Goal: Transaction & Acquisition: Purchase product/service

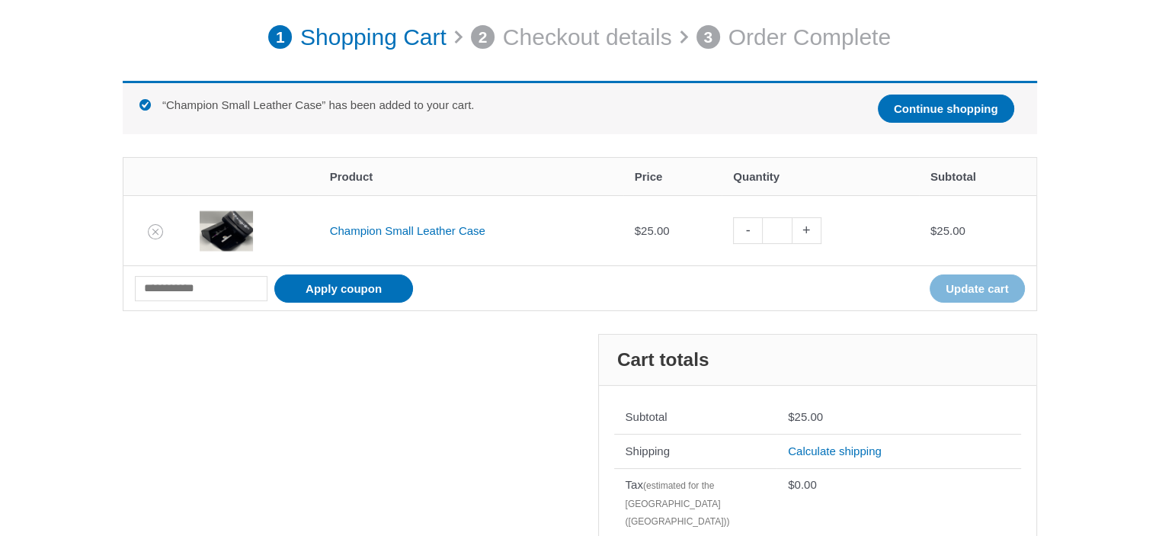
scroll to position [216, 0]
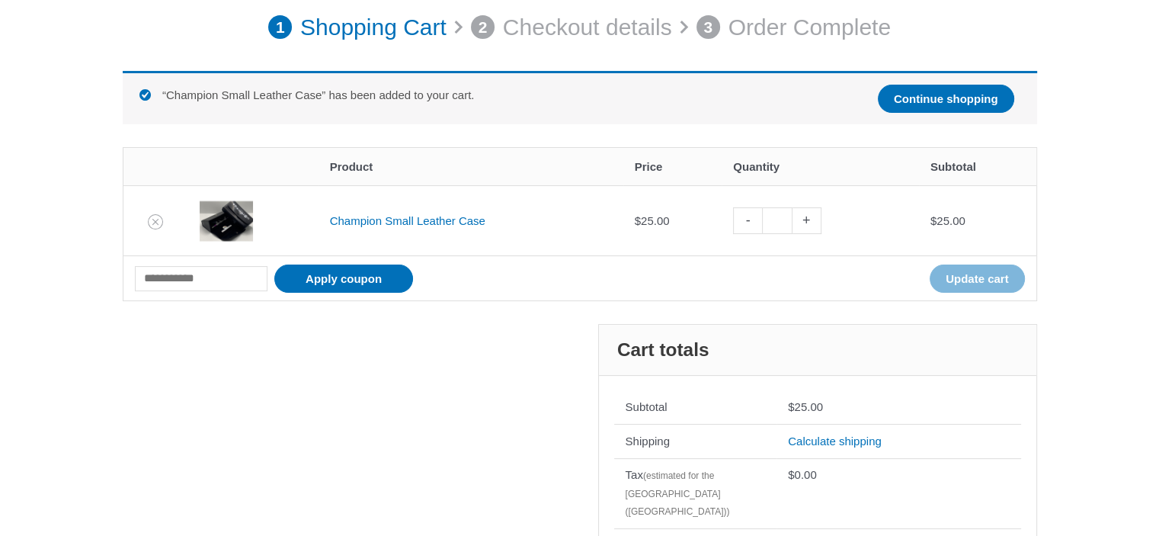
click at [814, 220] on link "+" at bounding box center [807, 220] width 29 height 27
type input "*"
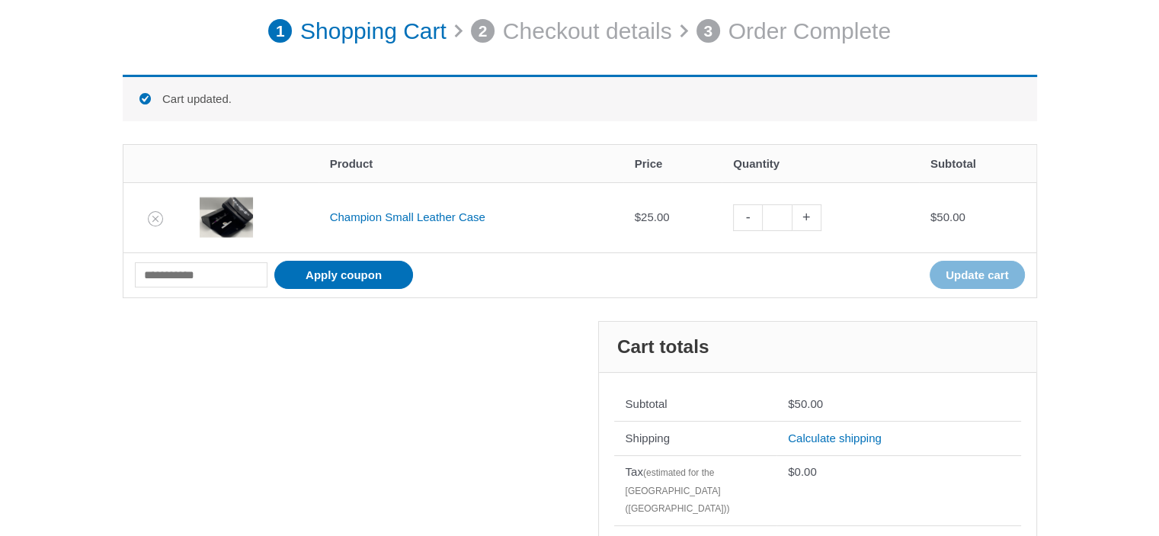
scroll to position [211, 0]
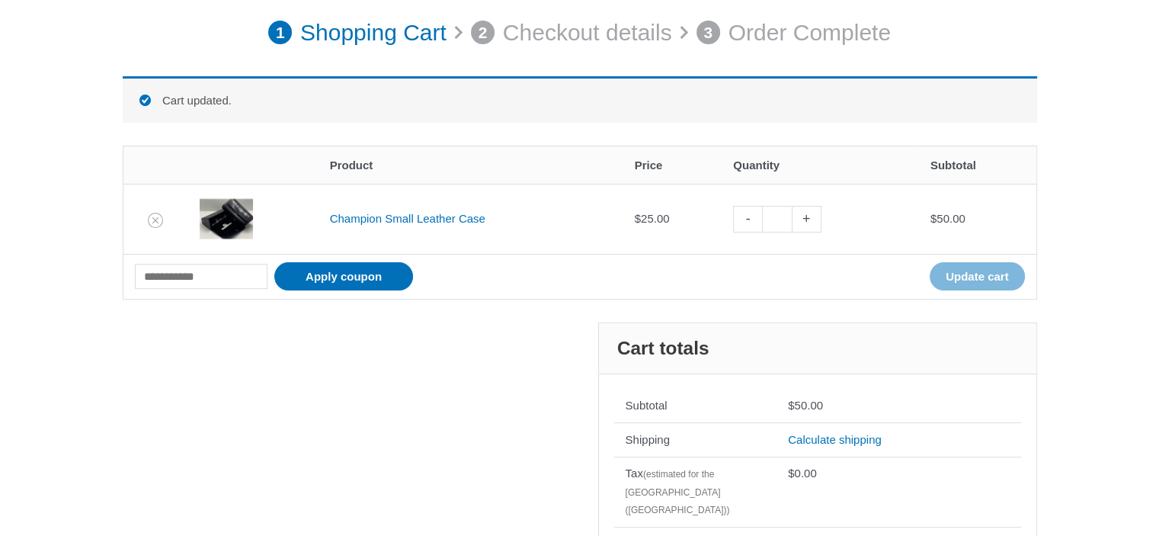
click at [226, 221] on img at bounding box center [226, 218] width 53 height 53
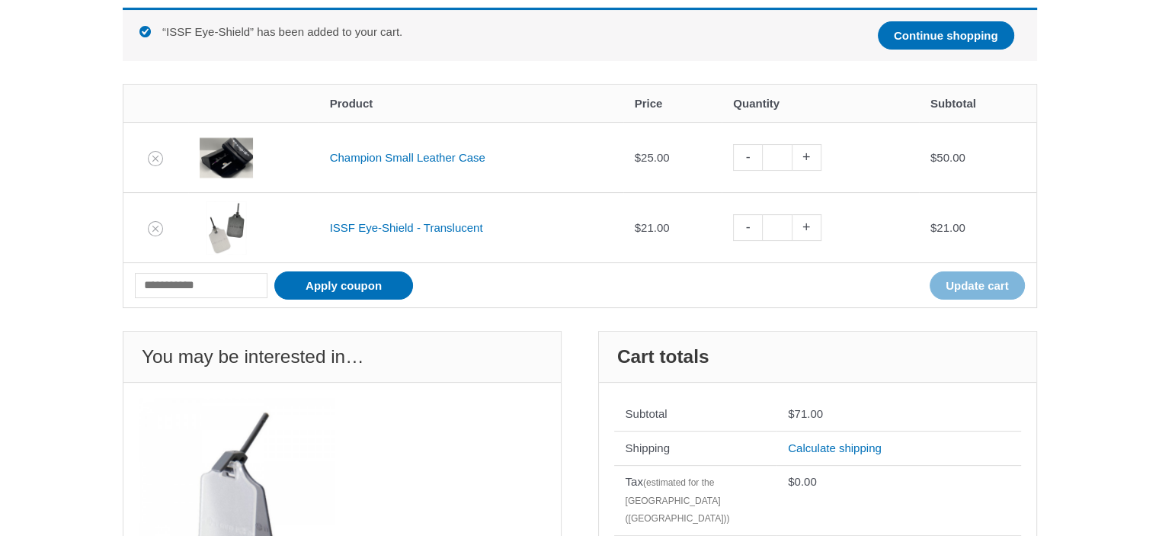
scroll to position [285, 0]
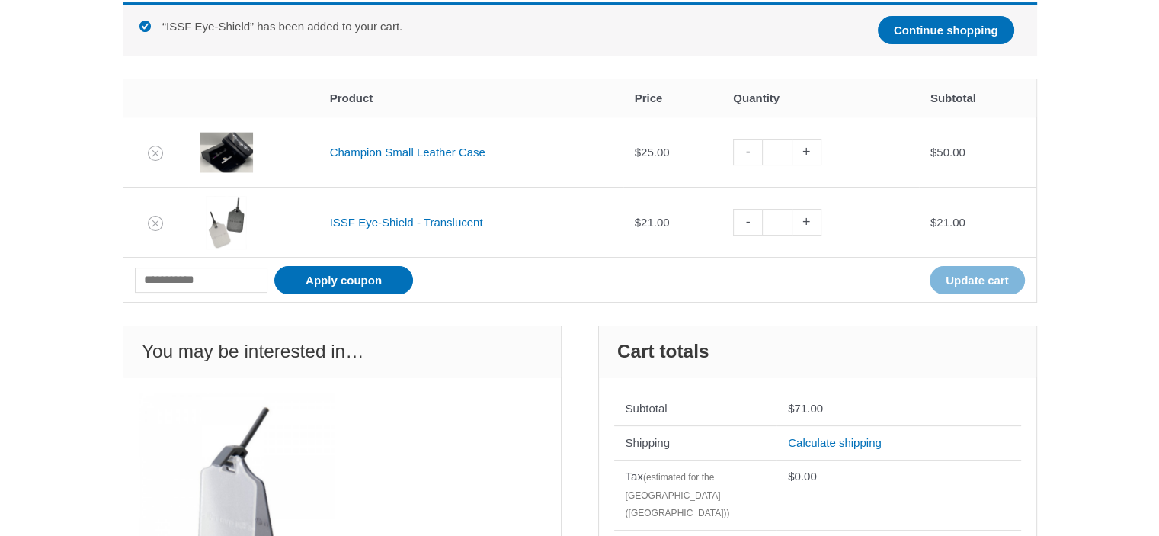
click at [812, 223] on link "+" at bounding box center [807, 222] width 29 height 27
type input "*"
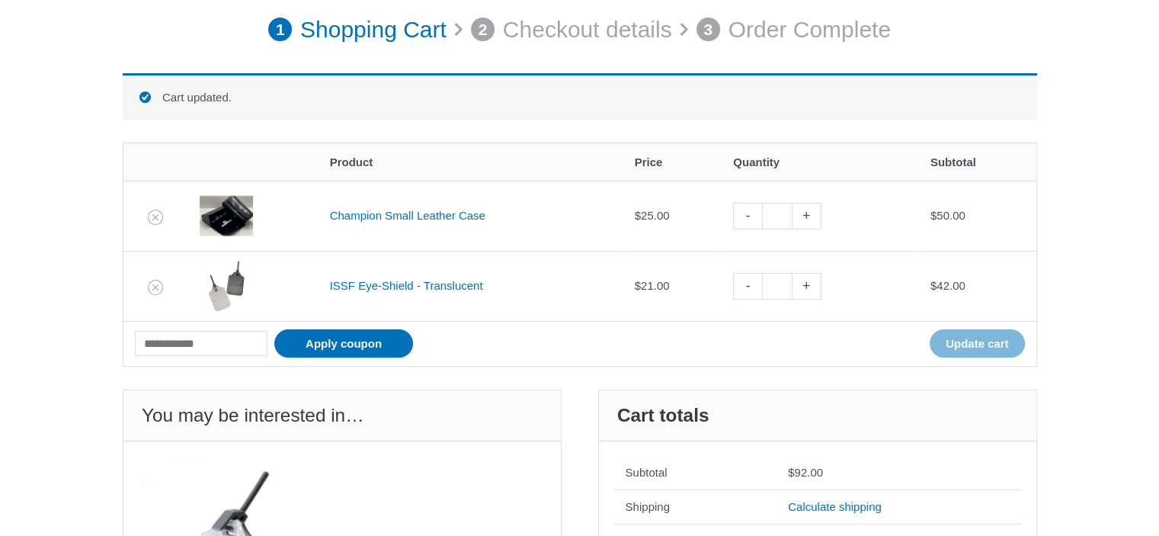
scroll to position [211, 0]
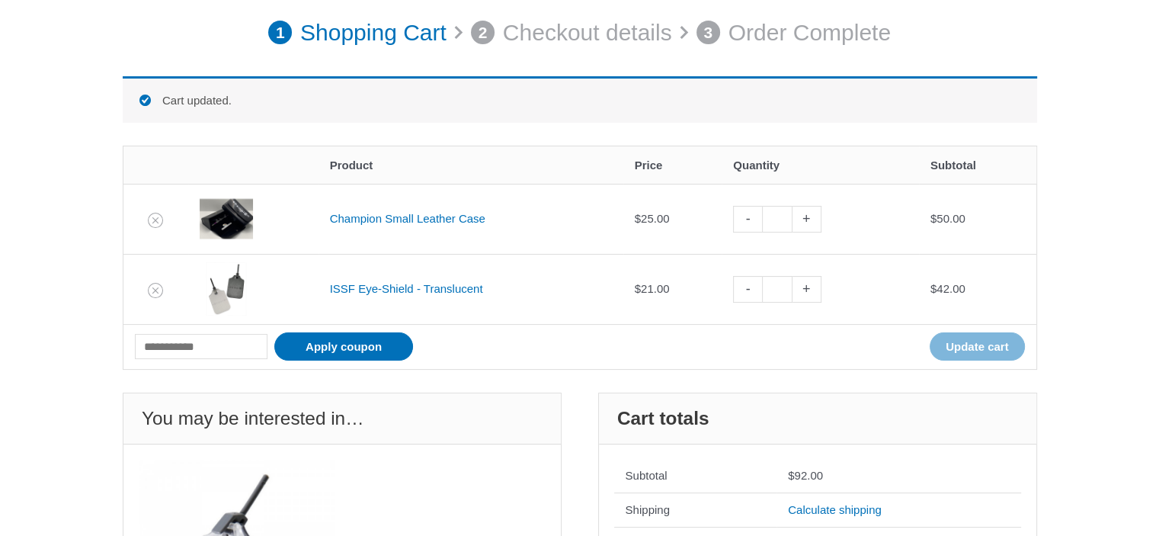
click at [811, 288] on link "+" at bounding box center [807, 289] width 29 height 27
type input "*"
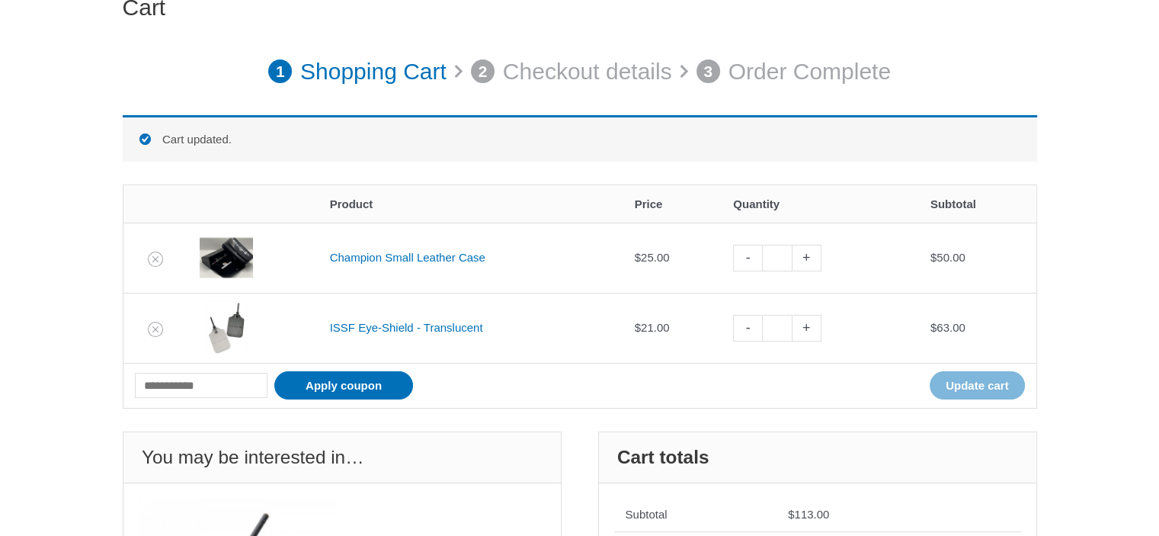
scroll to position [0, 0]
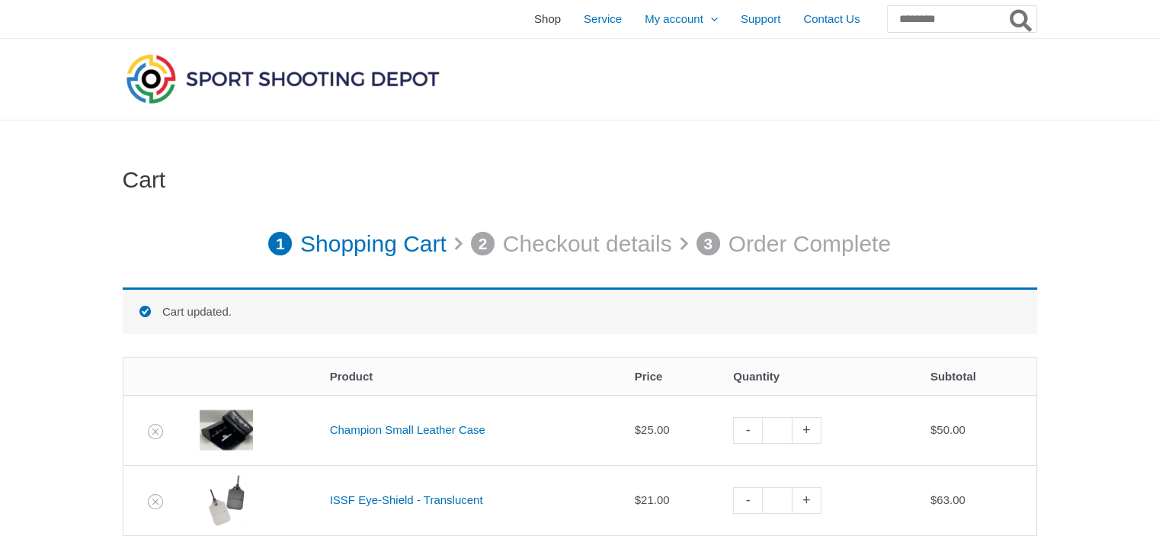
click at [534, 17] on span "Shop" at bounding box center [547, 19] width 27 height 38
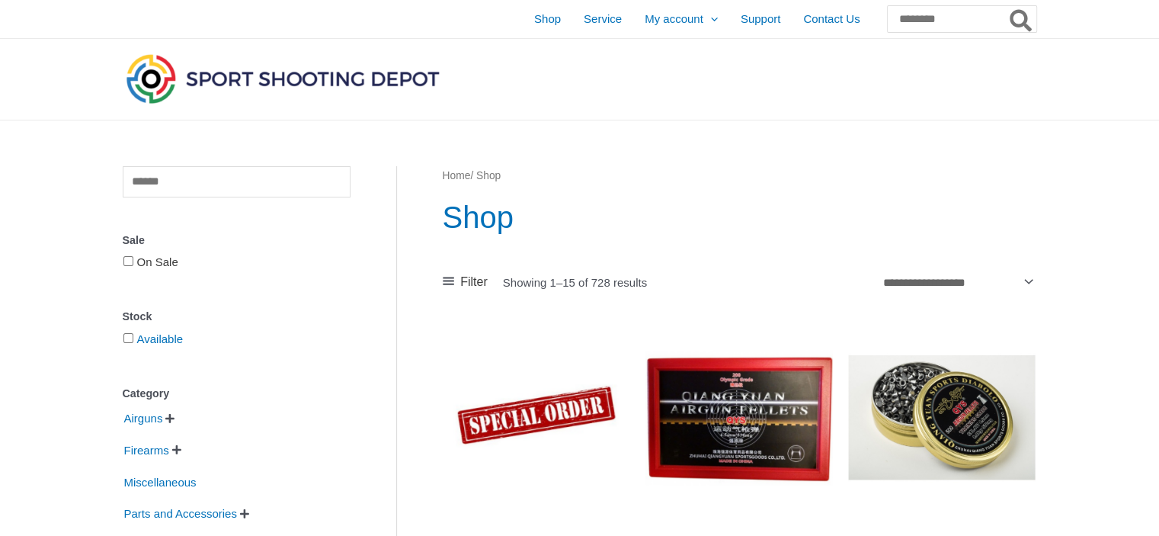
click at [141, 261] on link "On Sale" at bounding box center [157, 261] width 41 height 13
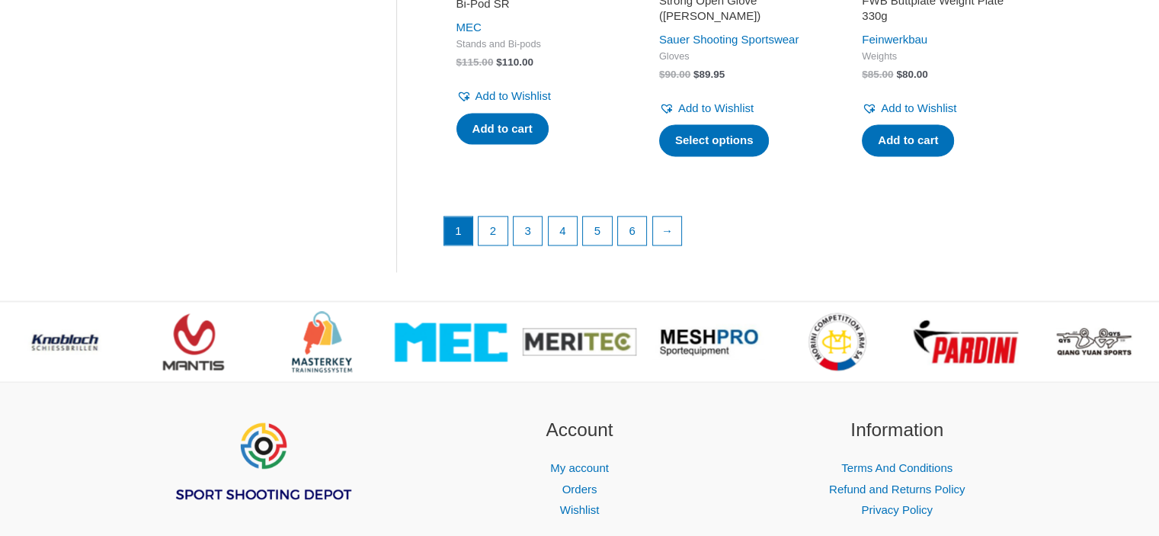
scroll to position [2340, 0]
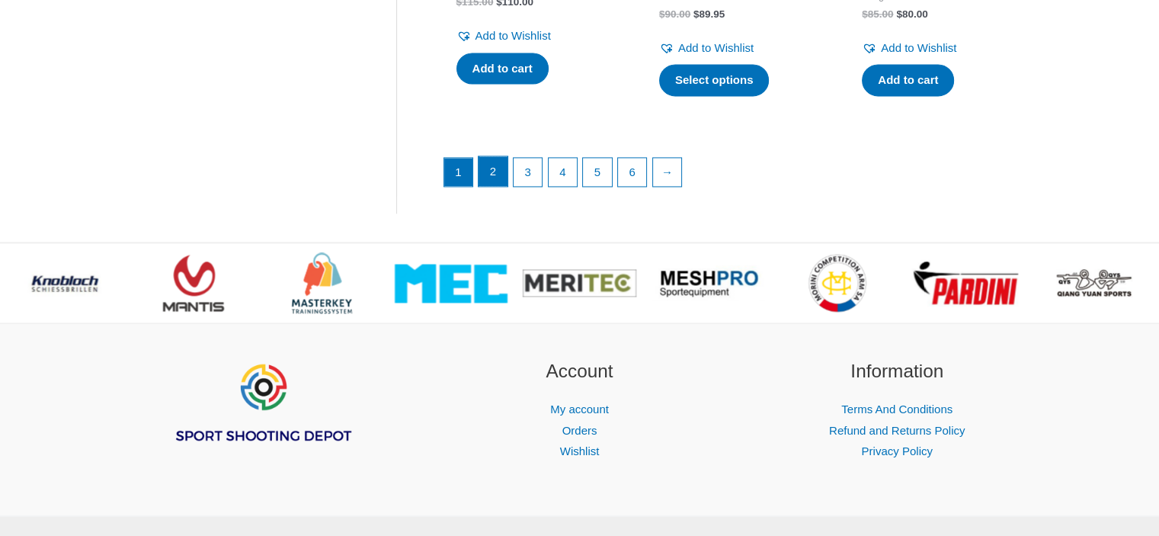
click at [495, 167] on link "2" at bounding box center [493, 171] width 29 height 30
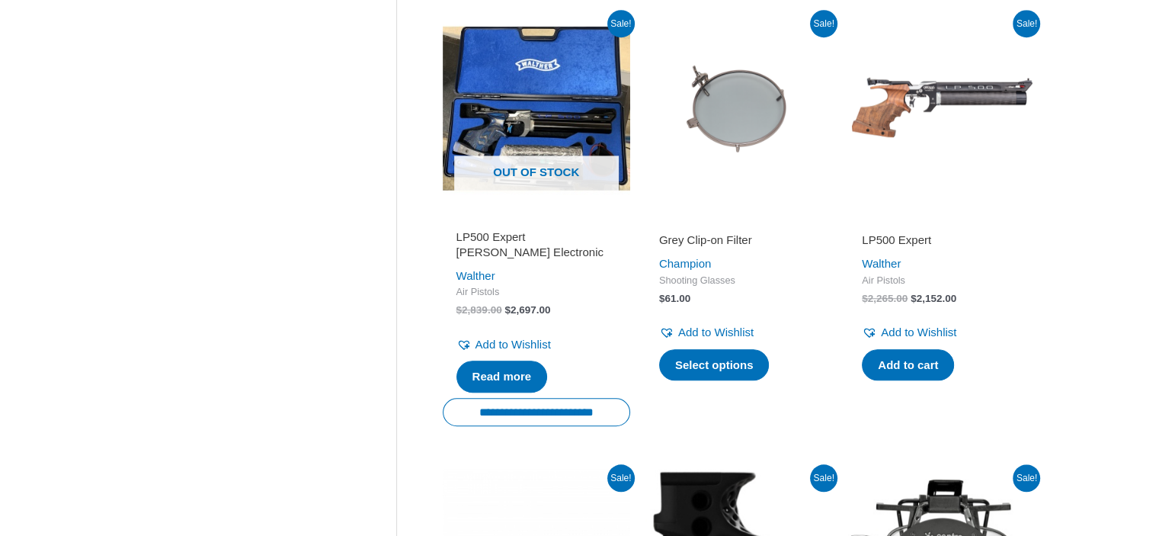
scroll to position [1225, 0]
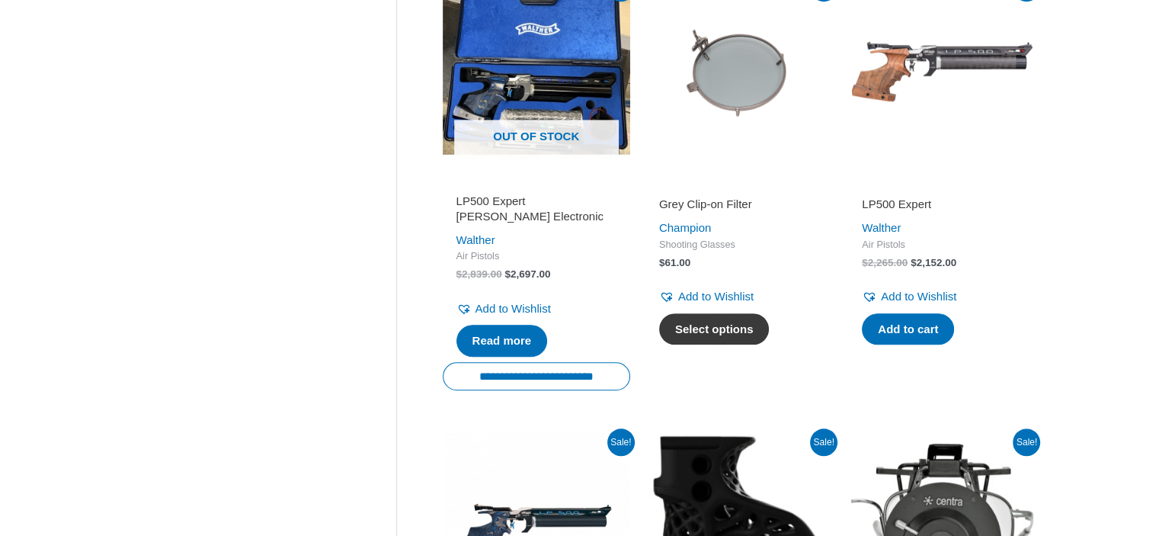
click at [735, 335] on link "Select options" at bounding box center [714, 329] width 111 height 32
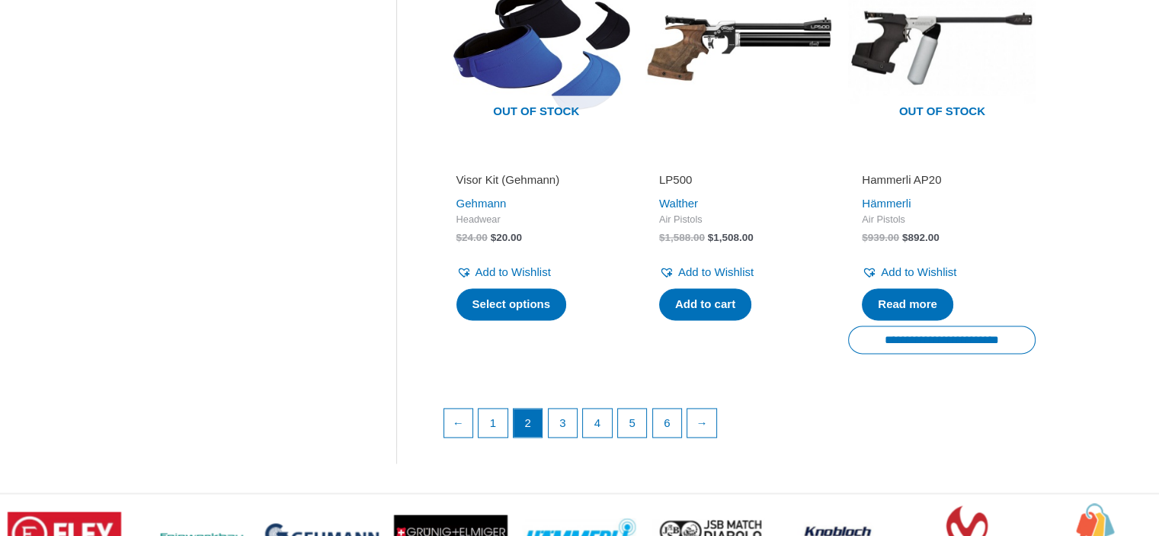
scroll to position [2162, 0]
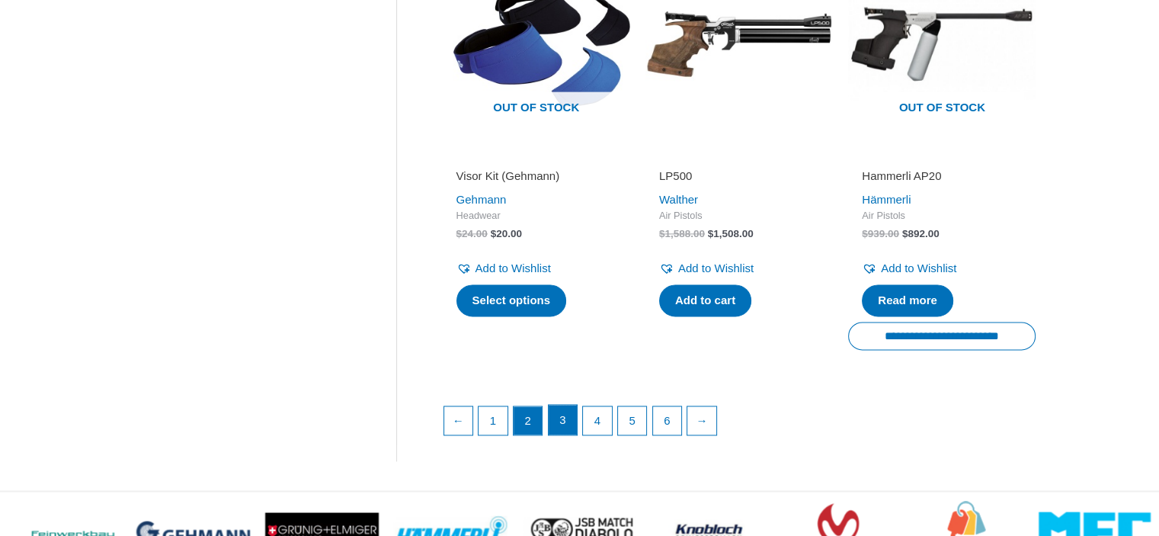
click at [561, 414] on link "3" at bounding box center [563, 420] width 29 height 30
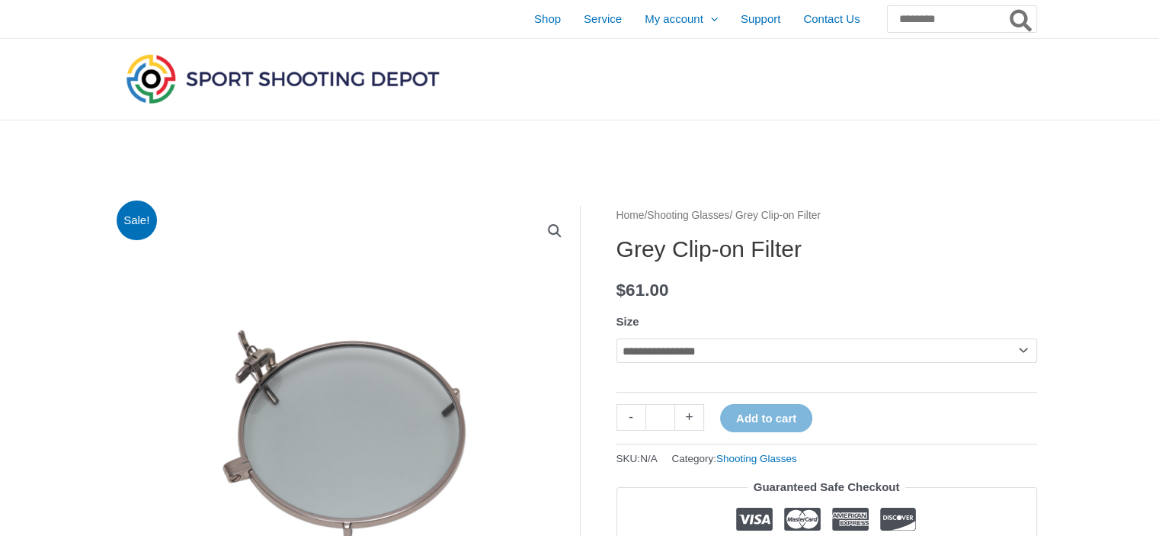
click at [1024, 348] on select "**********" at bounding box center [827, 350] width 421 height 24
select select "****"
click at [617, 338] on select "**********" at bounding box center [827, 350] width 421 height 24
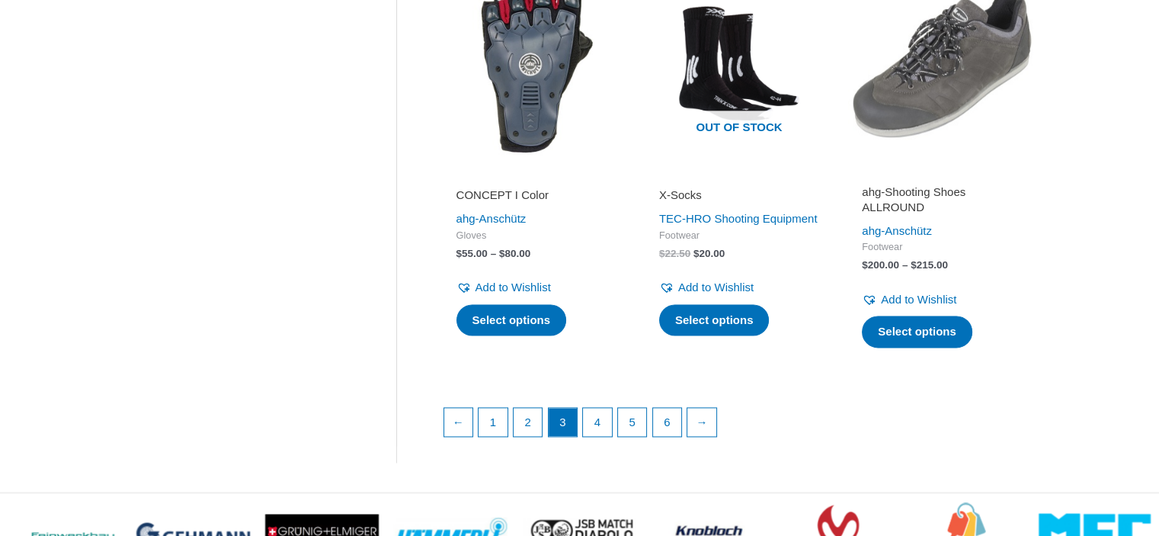
scroll to position [2136, 0]
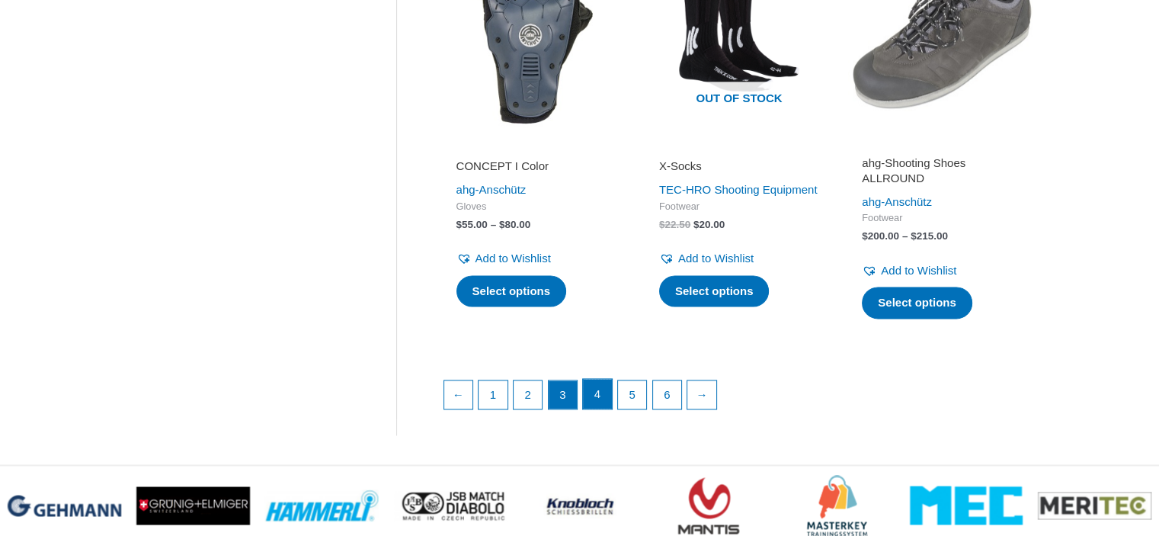
click at [605, 409] on link "4" at bounding box center [597, 394] width 29 height 30
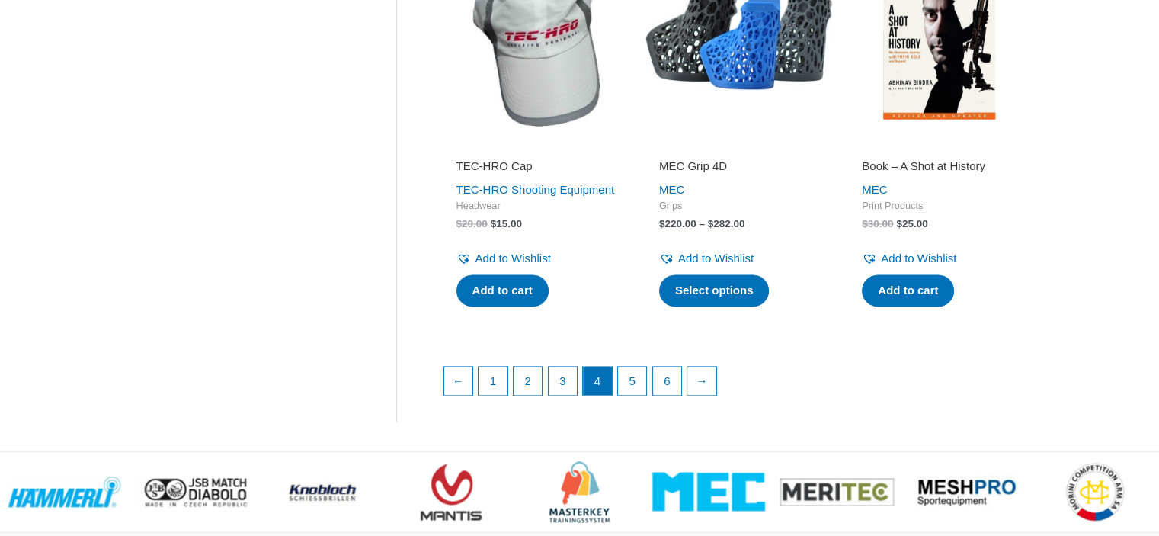
scroll to position [2095, 0]
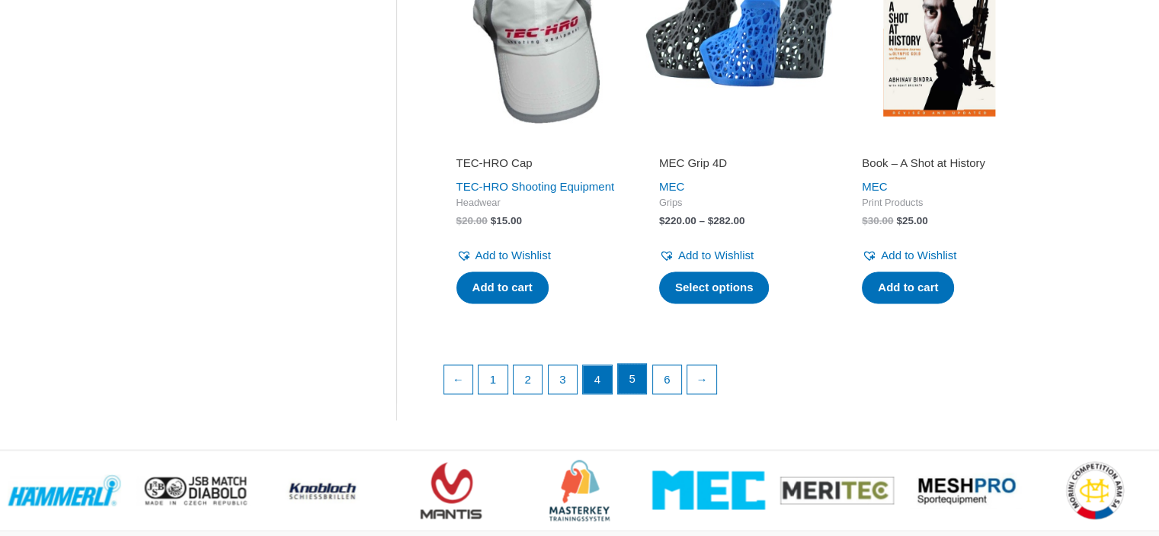
click at [631, 394] on link "5" at bounding box center [632, 379] width 29 height 30
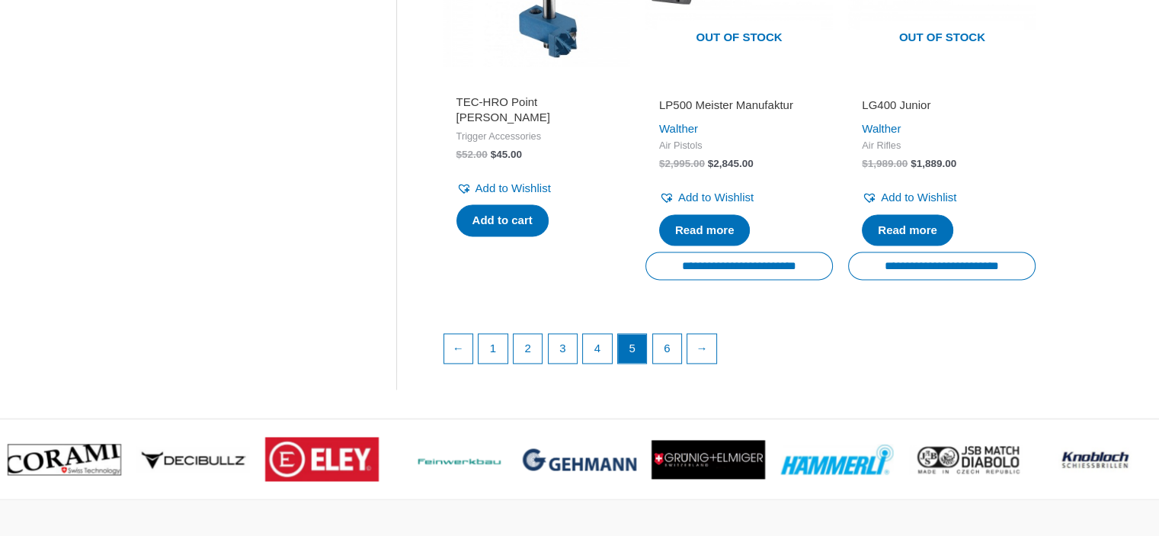
scroll to position [2207, 0]
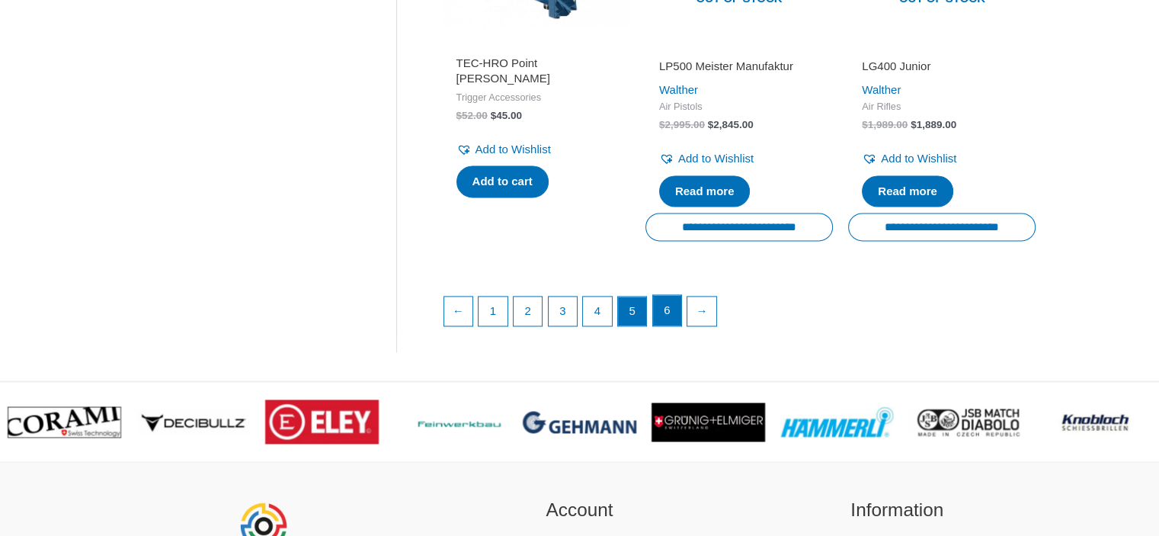
click at [668, 322] on link "6" at bounding box center [667, 310] width 29 height 30
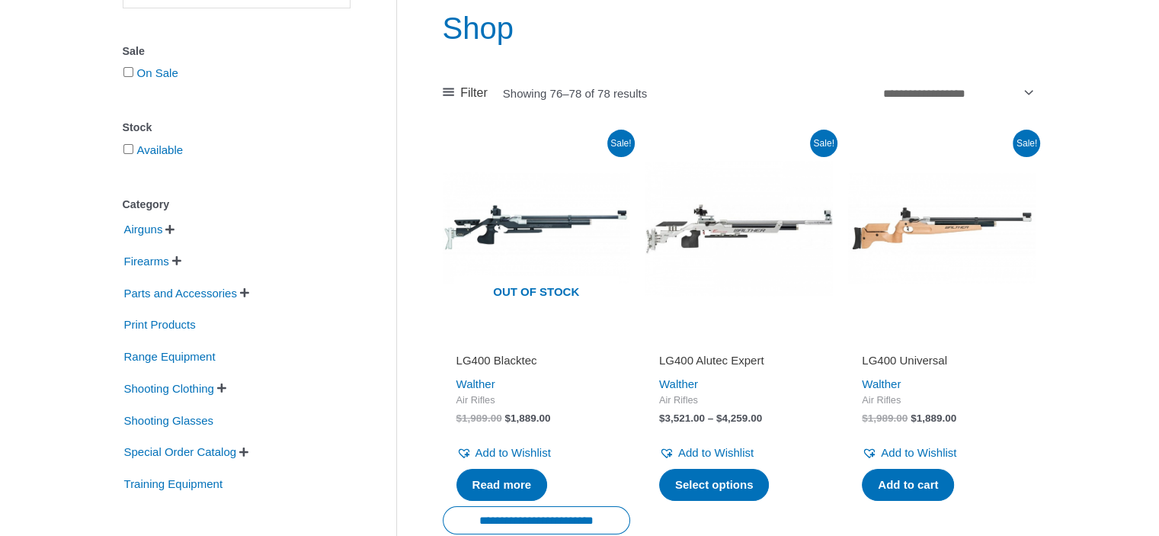
scroll to position [204, 0]
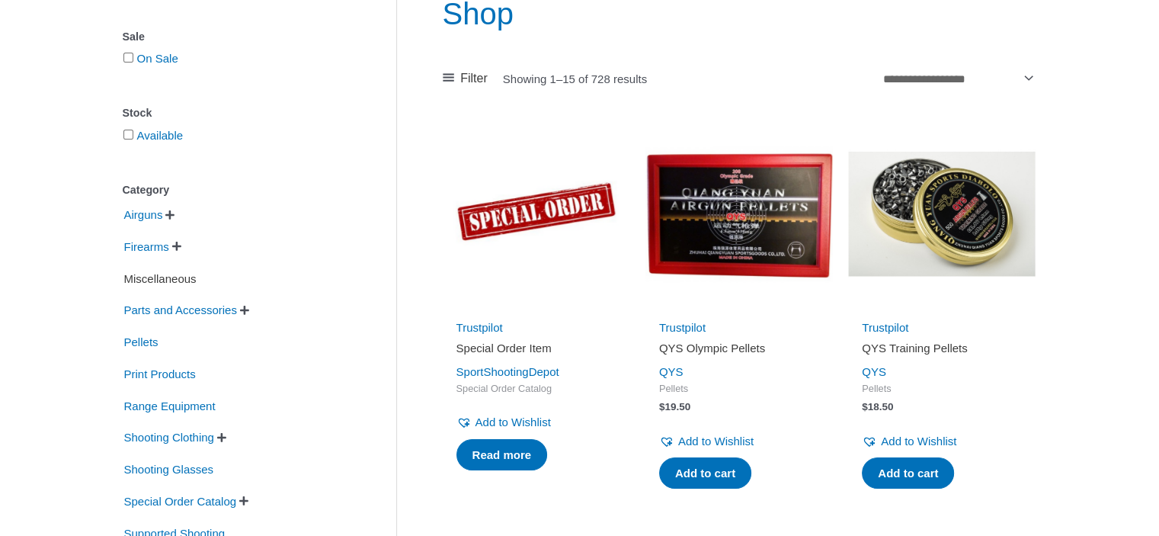
click at [179, 281] on span "Miscellaneous" at bounding box center [160, 279] width 75 height 26
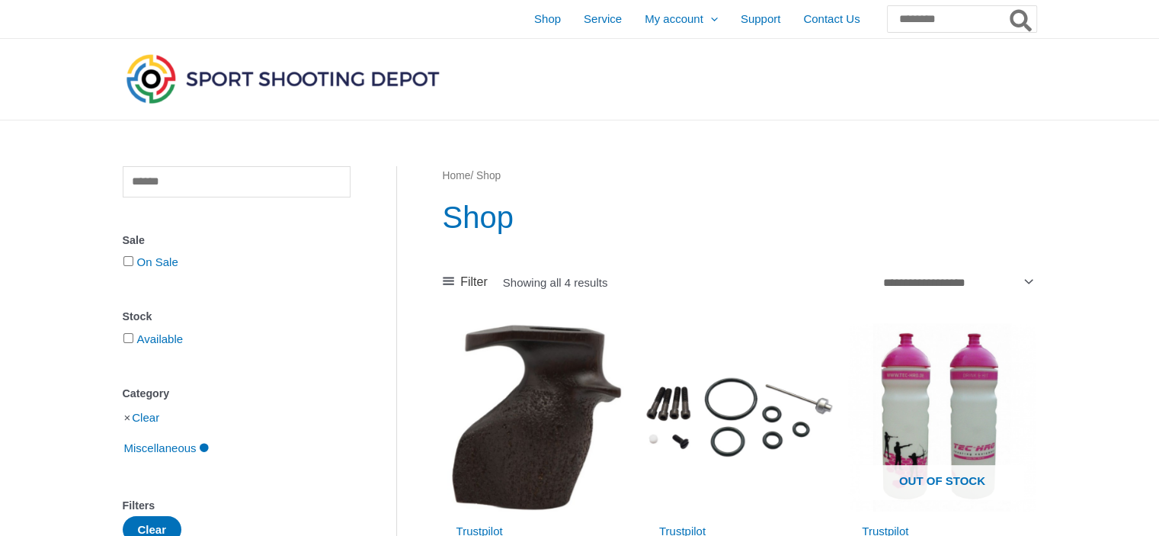
scroll to position [204, 0]
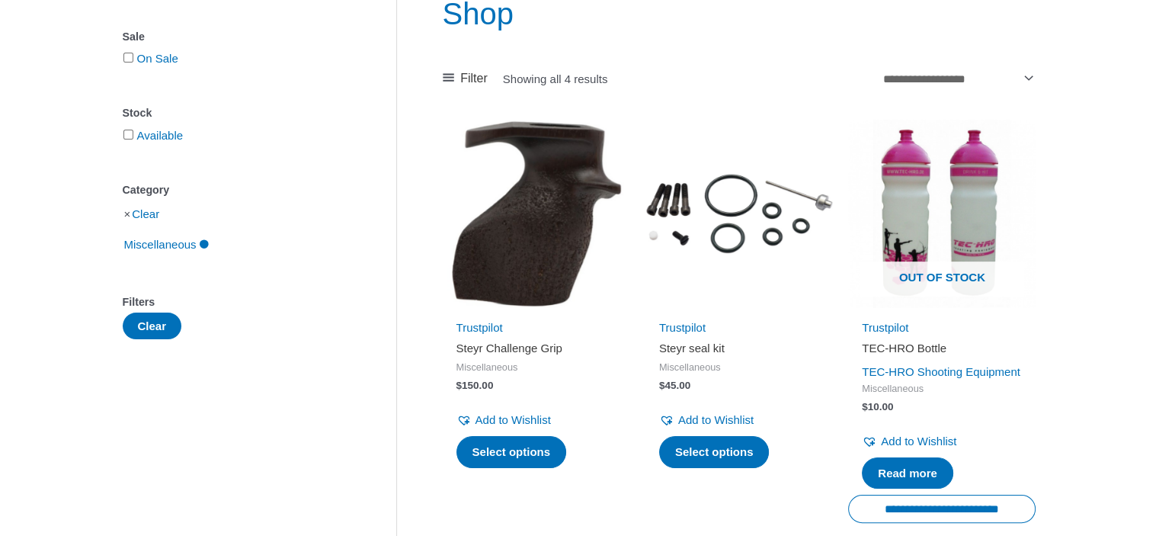
drag, startPoint x: 1153, startPoint y: 133, endPoint x: 1159, endPoint y: 105, distance: 28.1
click at [125, 216] on li "Clear" at bounding box center [237, 213] width 228 height 27
click at [146, 219] on link "Clear" at bounding box center [145, 213] width 27 height 13
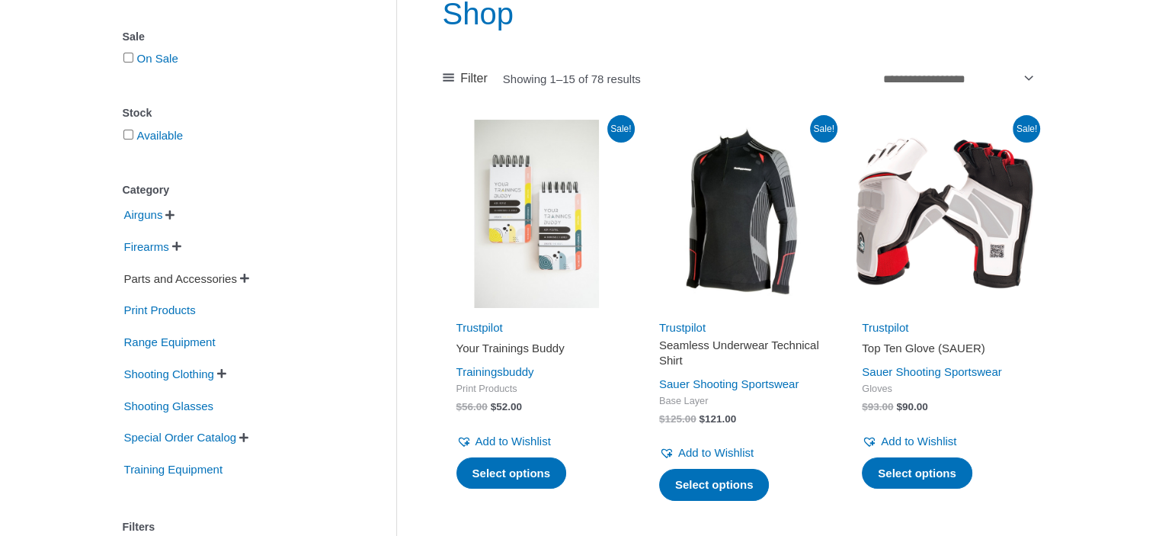
click at [229, 277] on span "Parts and Accessories" at bounding box center [181, 279] width 116 height 26
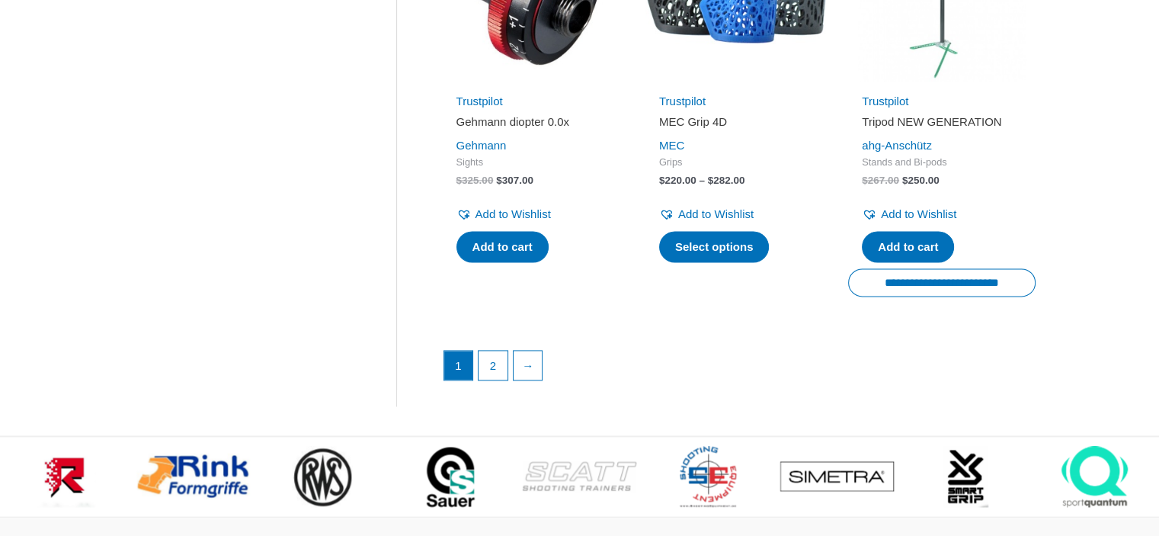
scroll to position [2198, 0]
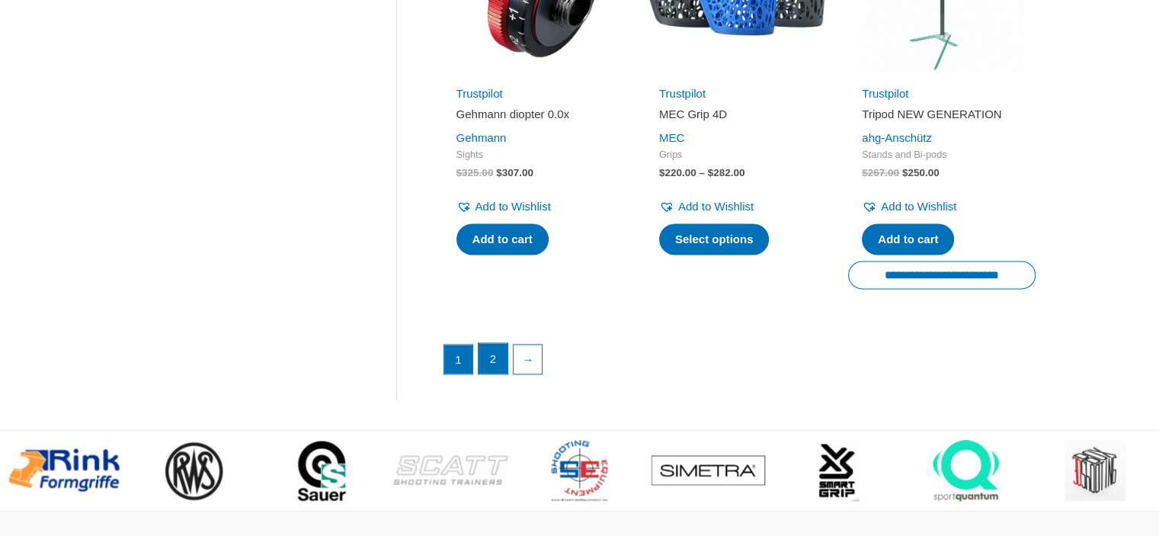
click at [495, 374] on link "2" at bounding box center [493, 358] width 29 height 30
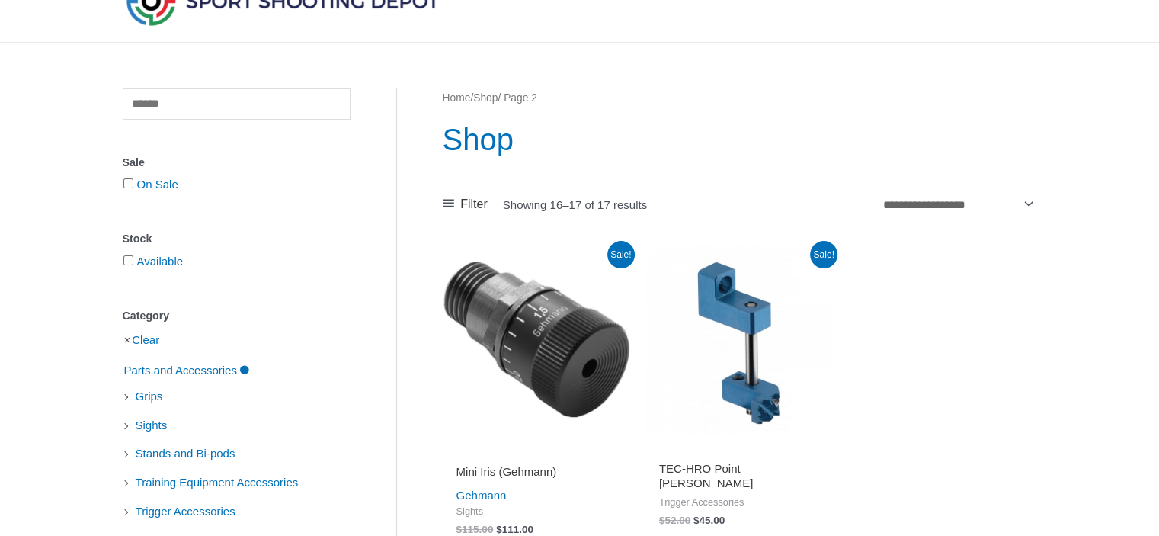
scroll to position [56, 0]
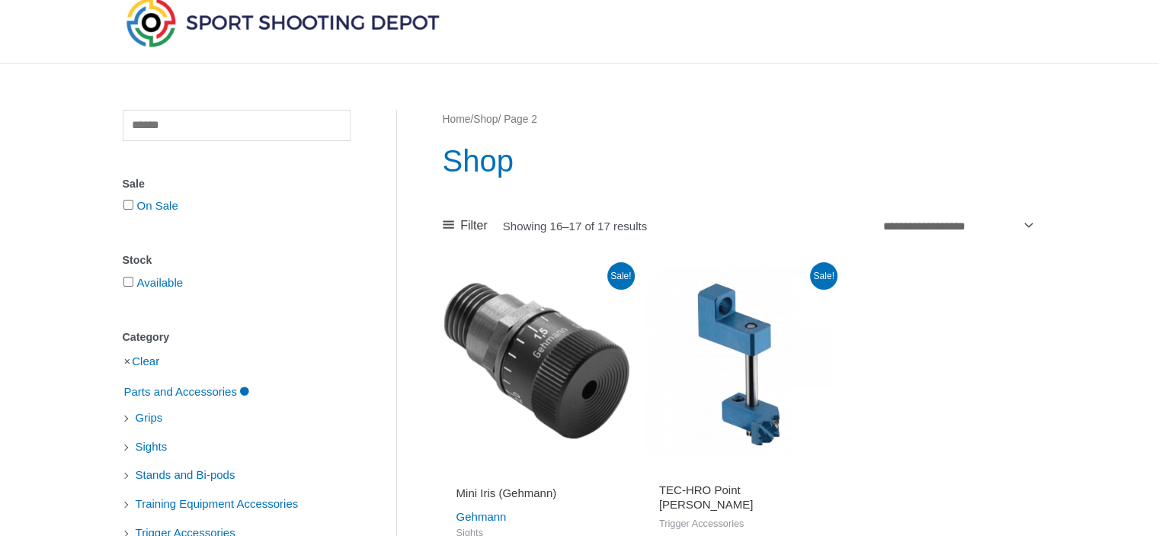
click at [129, 364] on li "Clear" at bounding box center [237, 361] width 228 height 27
click at [144, 362] on link "Clear" at bounding box center [145, 360] width 27 height 13
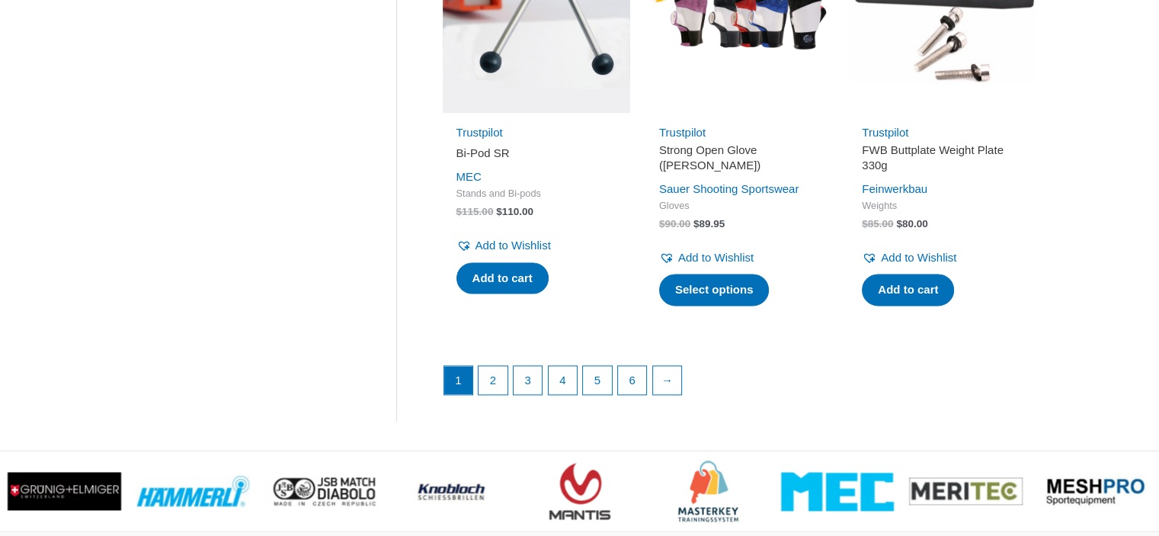
scroll to position [2148, 0]
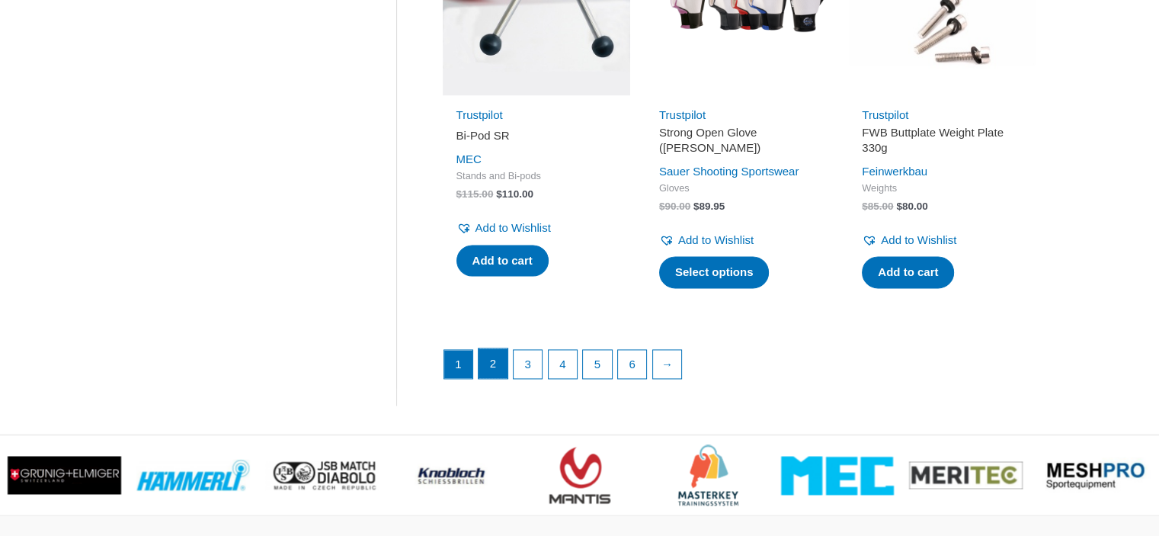
click at [497, 365] on link "2" at bounding box center [493, 363] width 29 height 30
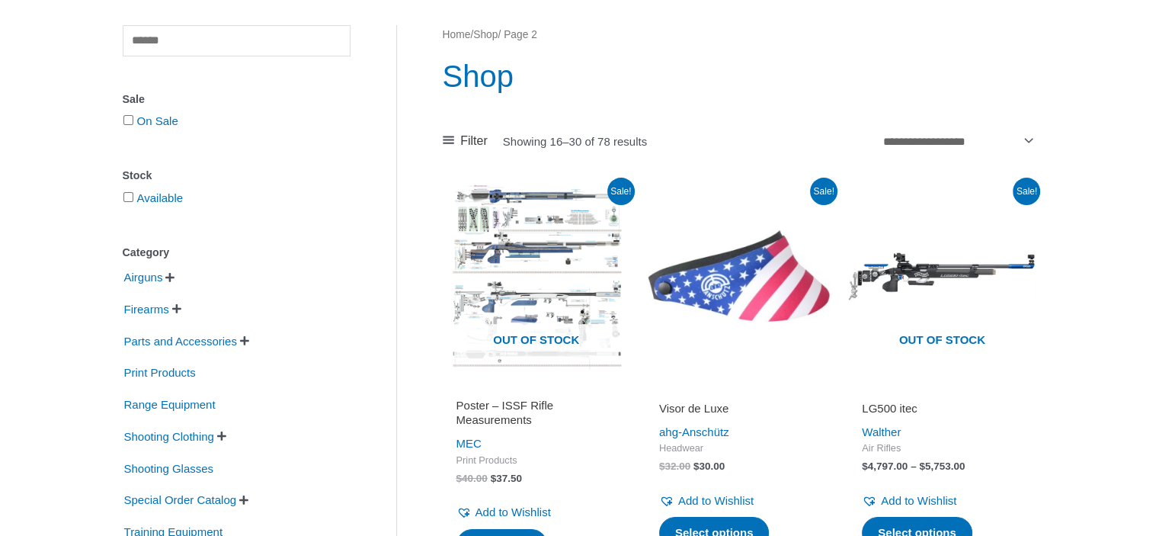
scroll to position [137, 0]
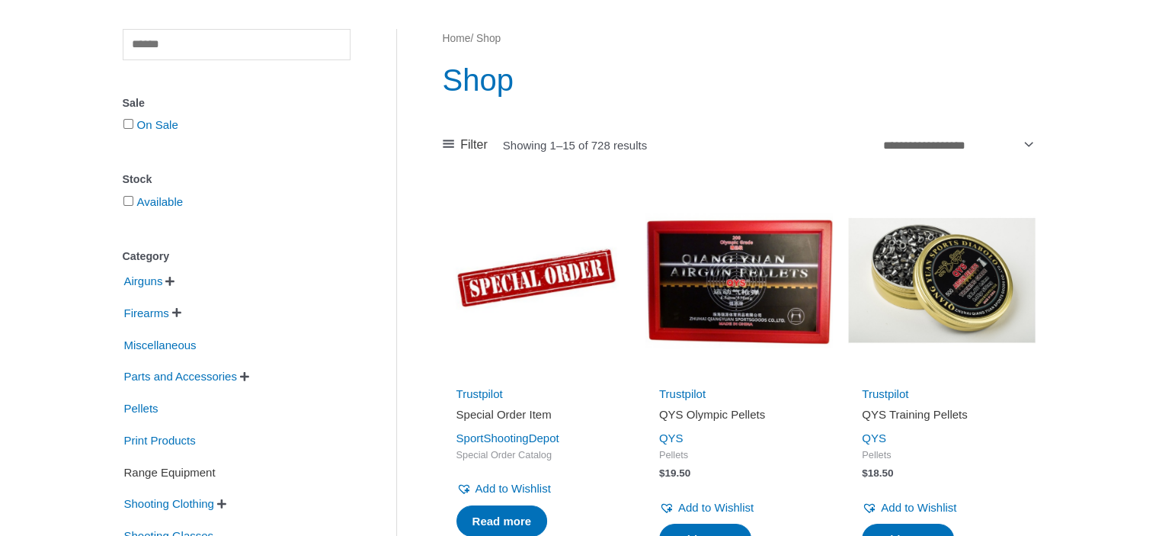
click at [211, 472] on span "Range Equipment" at bounding box center [170, 473] width 95 height 26
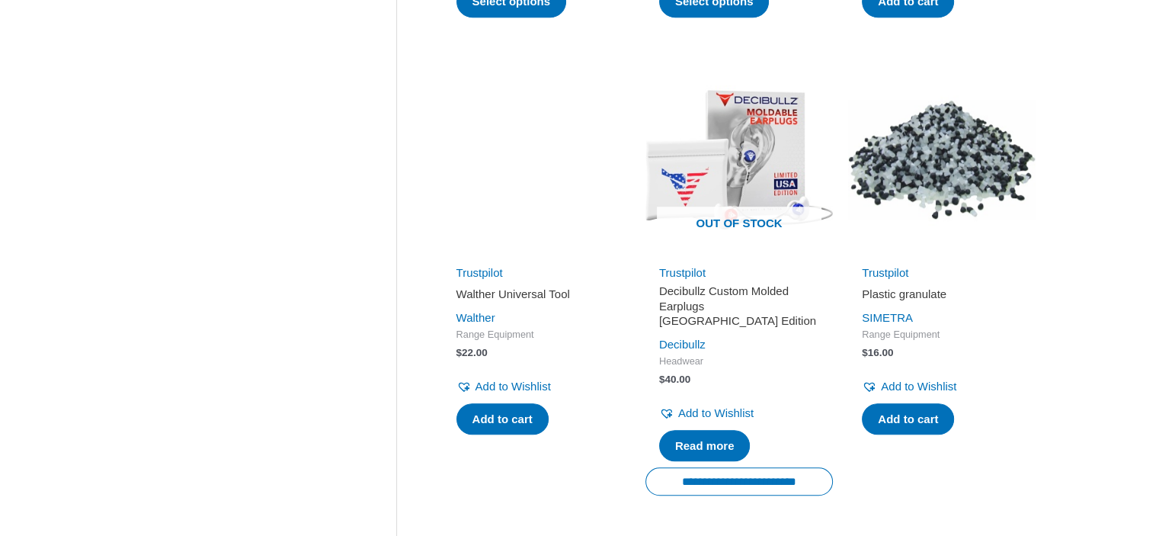
scroll to position [1129, 0]
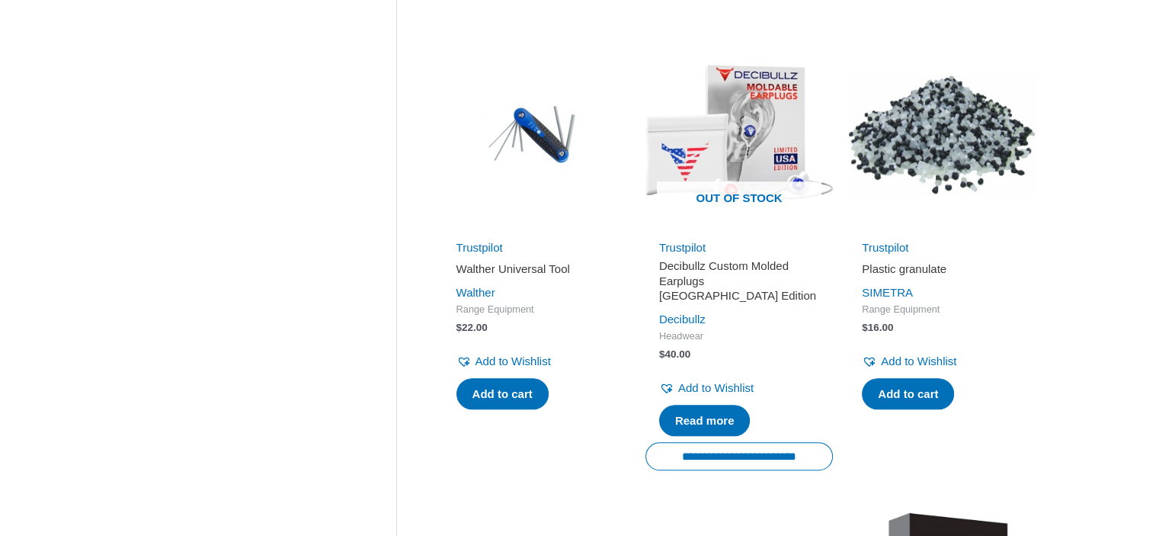
click at [908, 277] on h2 "Plastic granulate" at bounding box center [942, 268] width 160 height 15
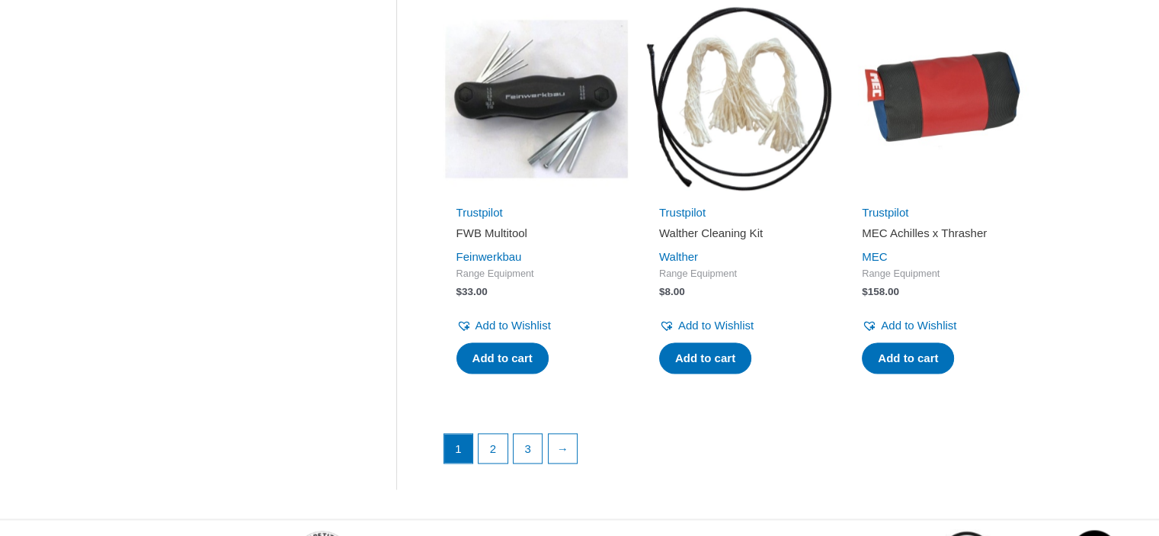
scroll to position [2178, 0]
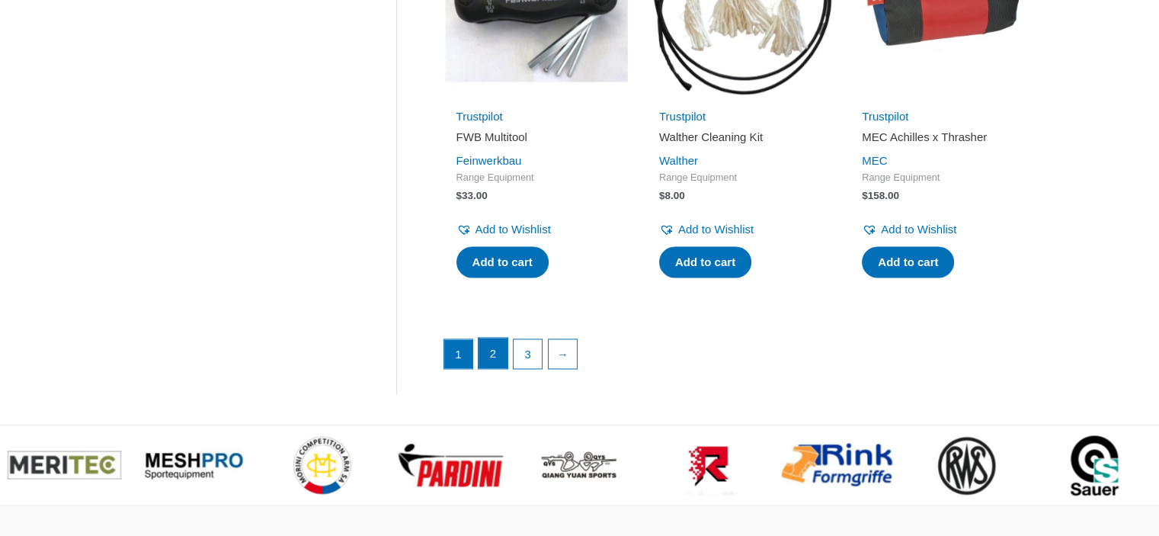
click at [488, 359] on link "2" at bounding box center [493, 353] width 29 height 30
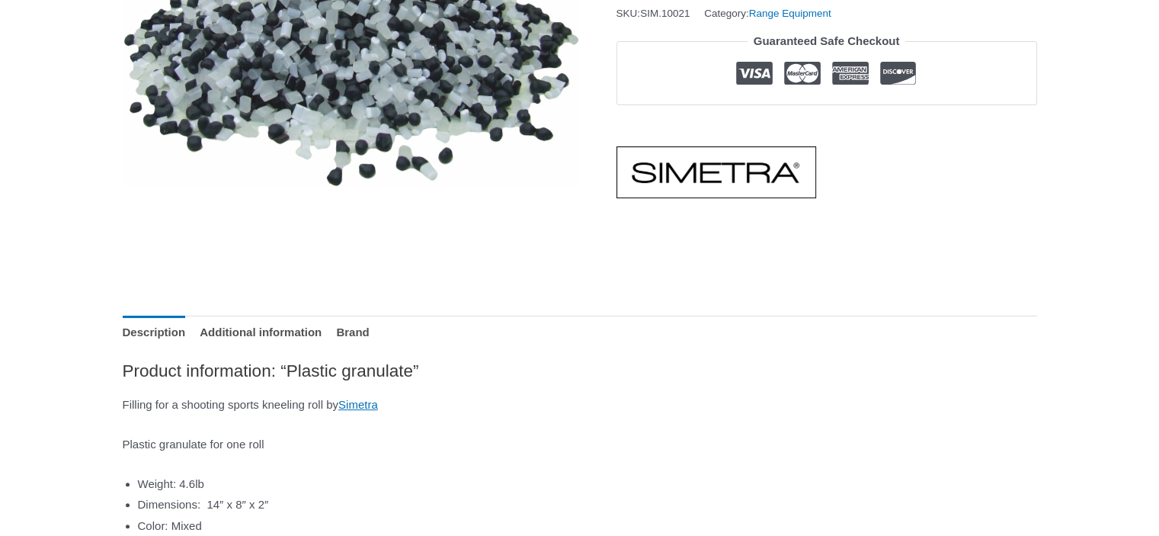
scroll to position [461, 0]
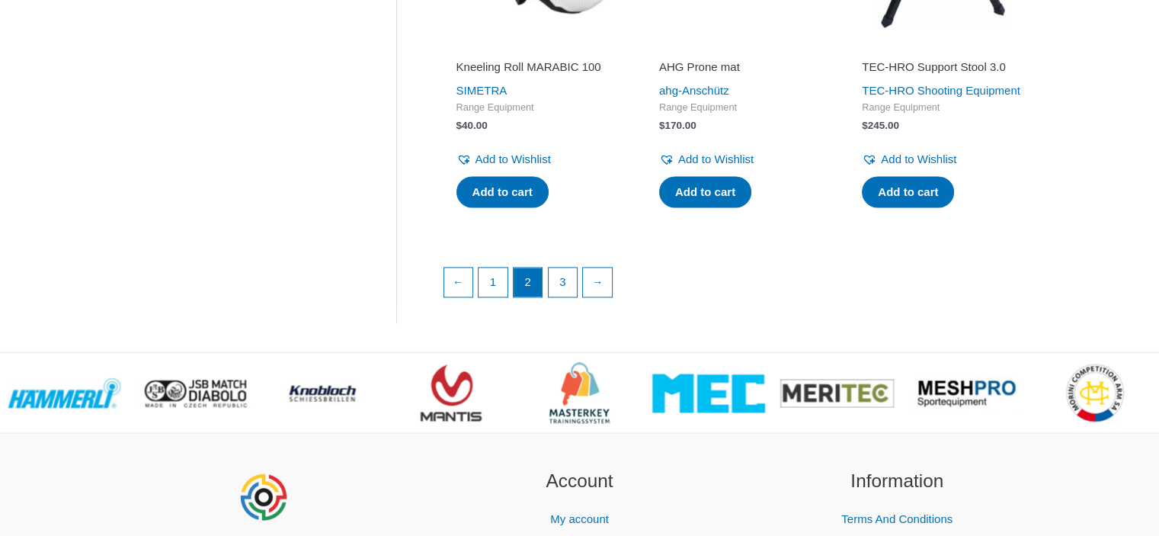
scroll to position [2239, 0]
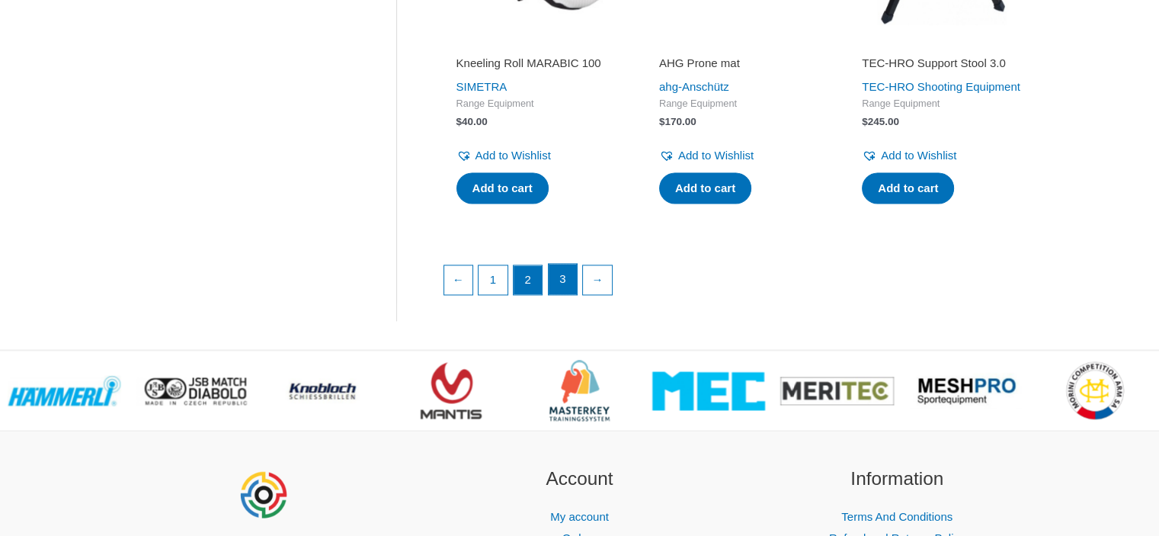
click at [561, 294] on link "3" at bounding box center [563, 279] width 29 height 30
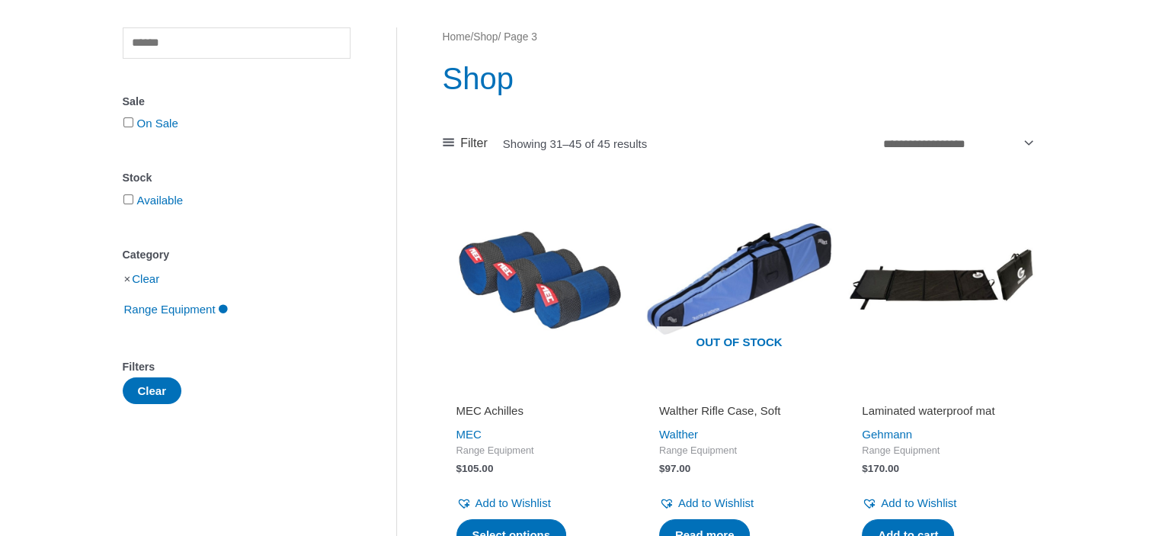
scroll to position [124, 0]
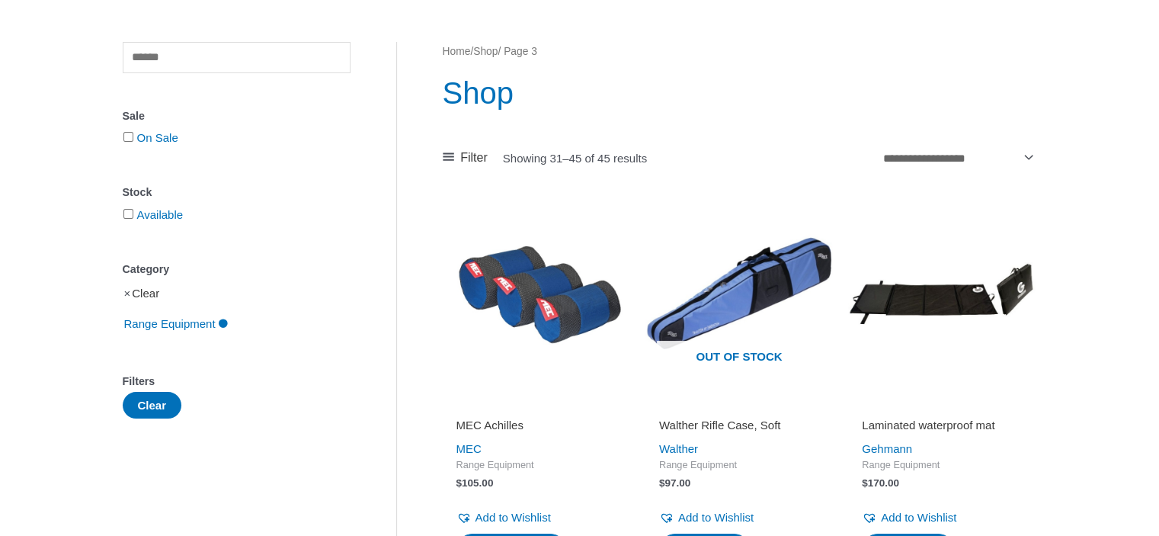
click at [155, 297] on link "Clear" at bounding box center [145, 293] width 27 height 13
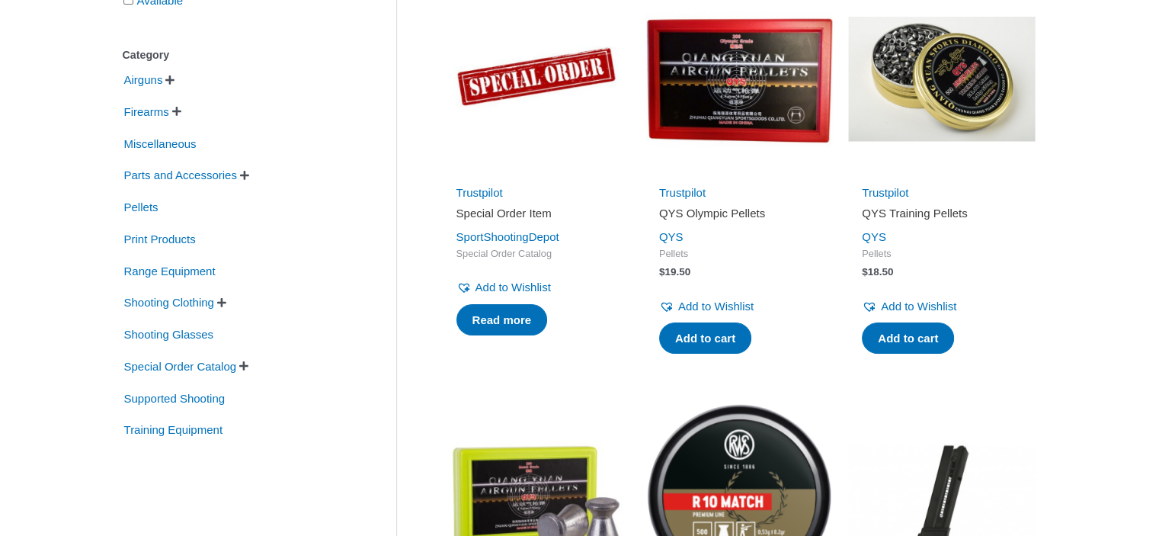
scroll to position [419, 0]
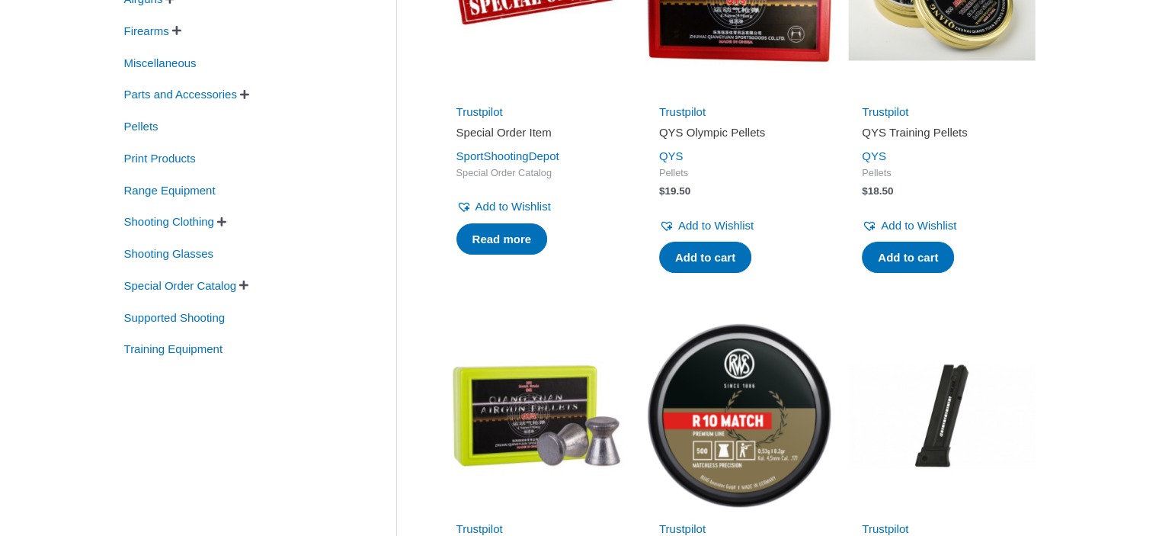
click at [226, 221] on span "" at bounding box center [221, 221] width 9 height 11
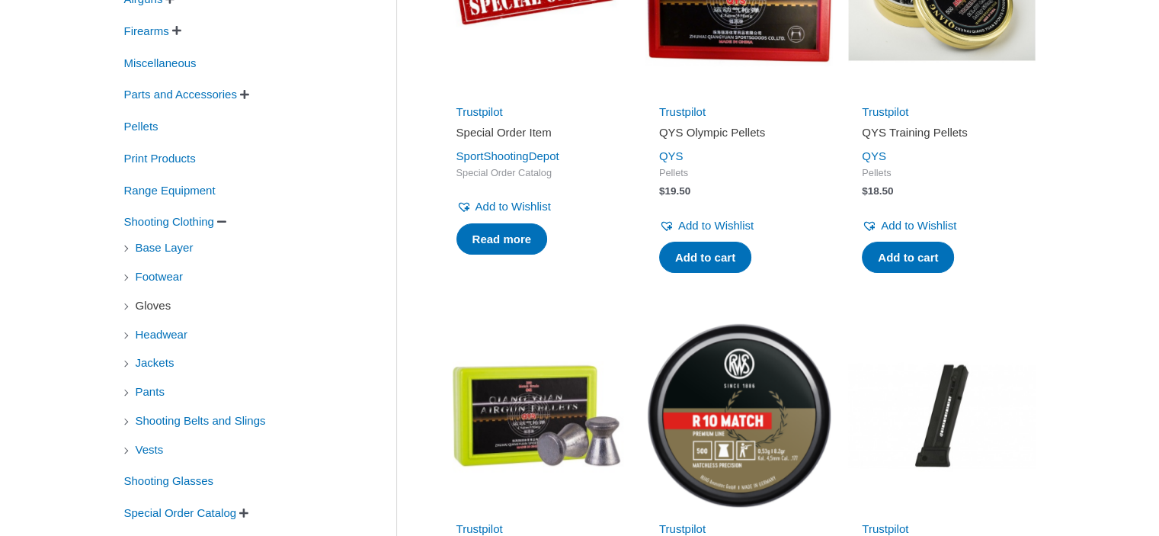
click at [165, 309] on span "Gloves" at bounding box center [153, 306] width 39 height 26
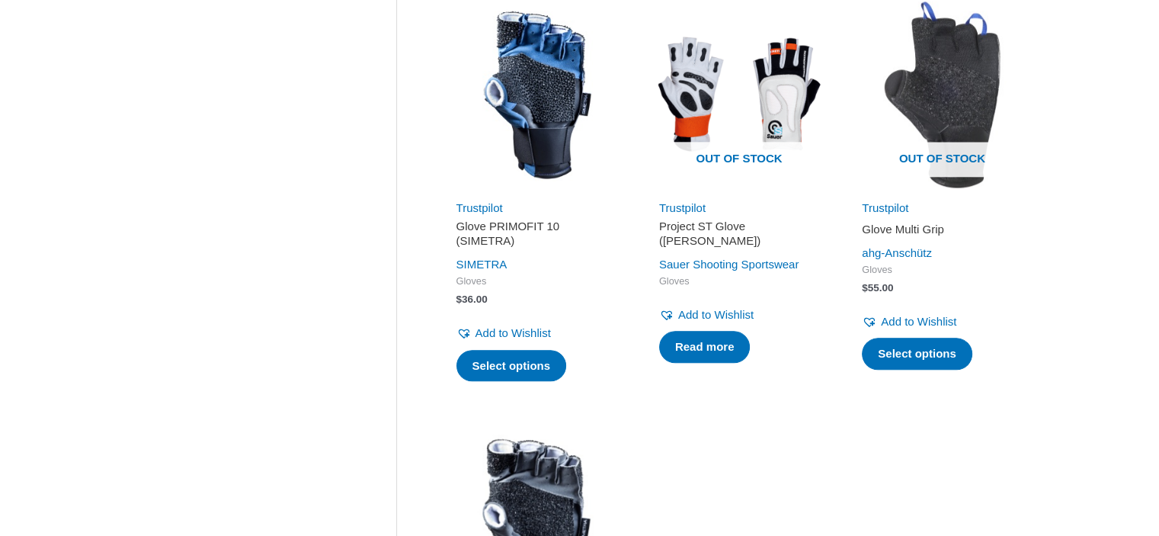
scroll to position [1466, 0]
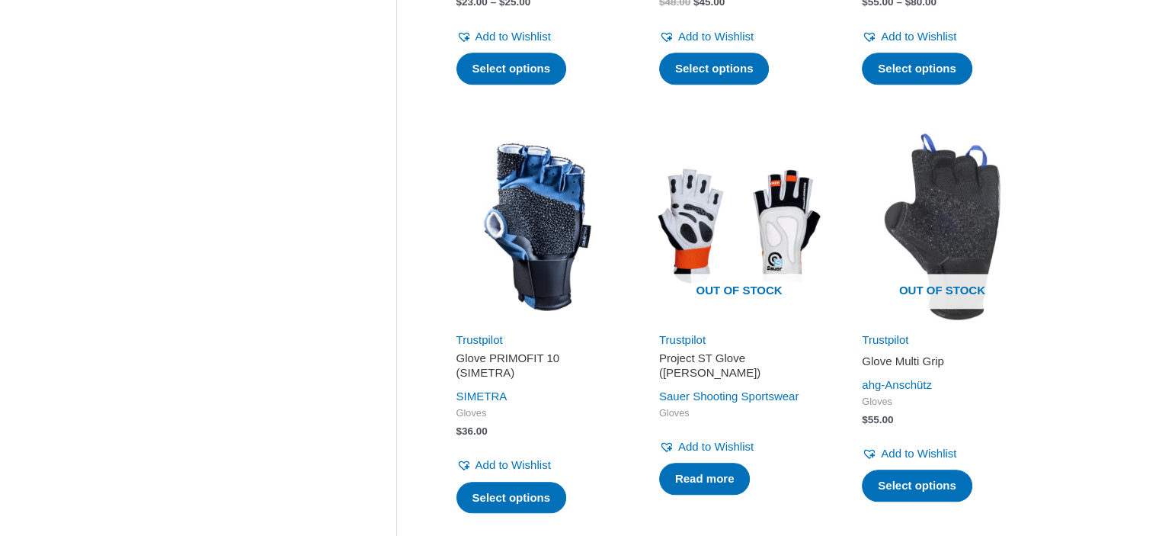
click at [539, 242] on img at bounding box center [537, 227] width 188 height 188
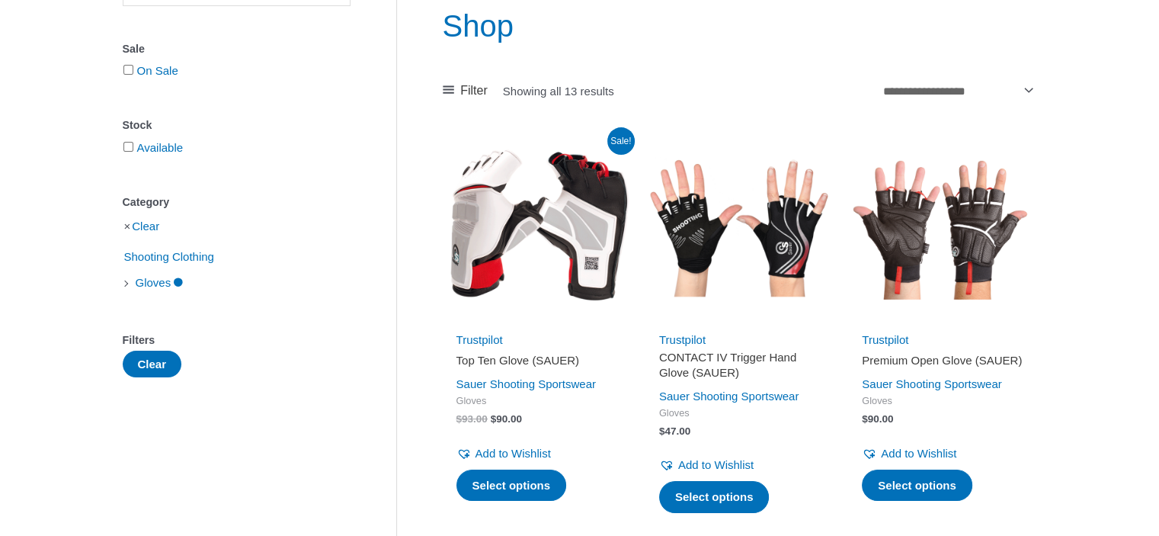
scroll to position [195, 0]
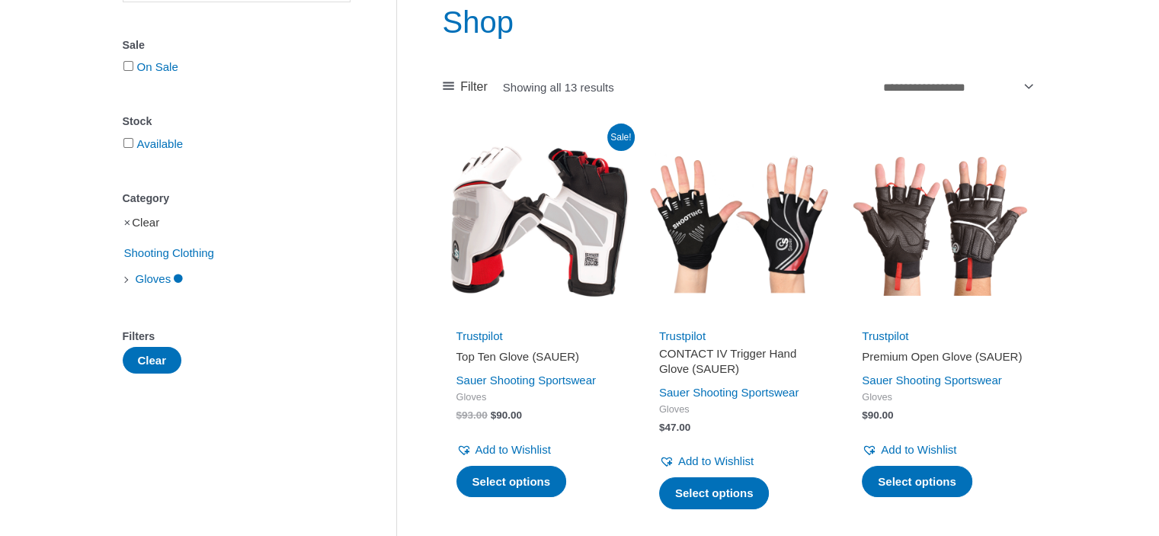
click at [149, 221] on link "Clear" at bounding box center [145, 222] width 27 height 13
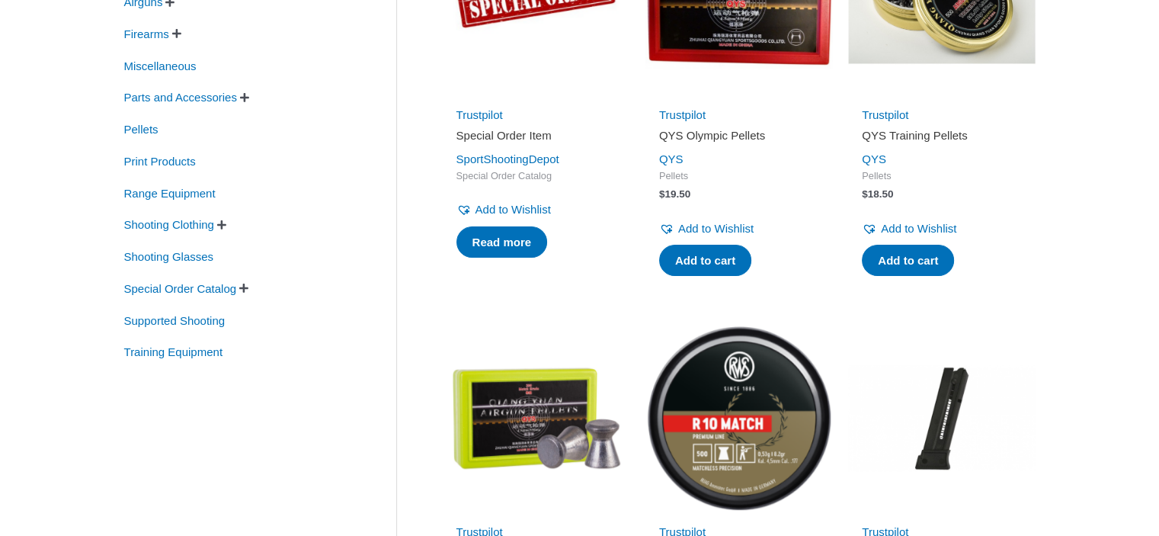
scroll to position [462, 0]
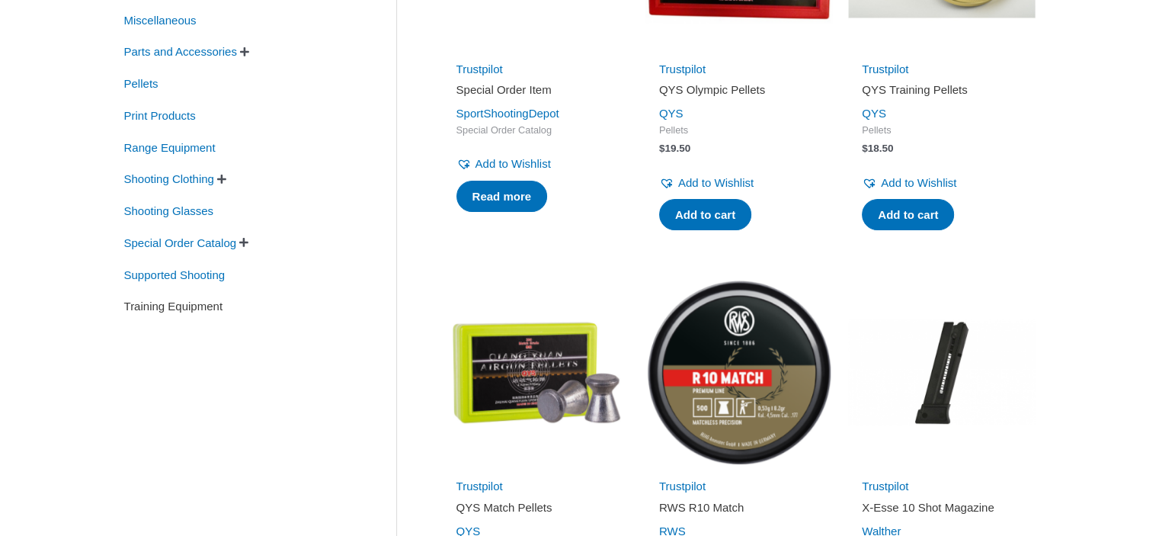
click at [201, 308] on span "Training Equipment" at bounding box center [174, 306] width 102 height 26
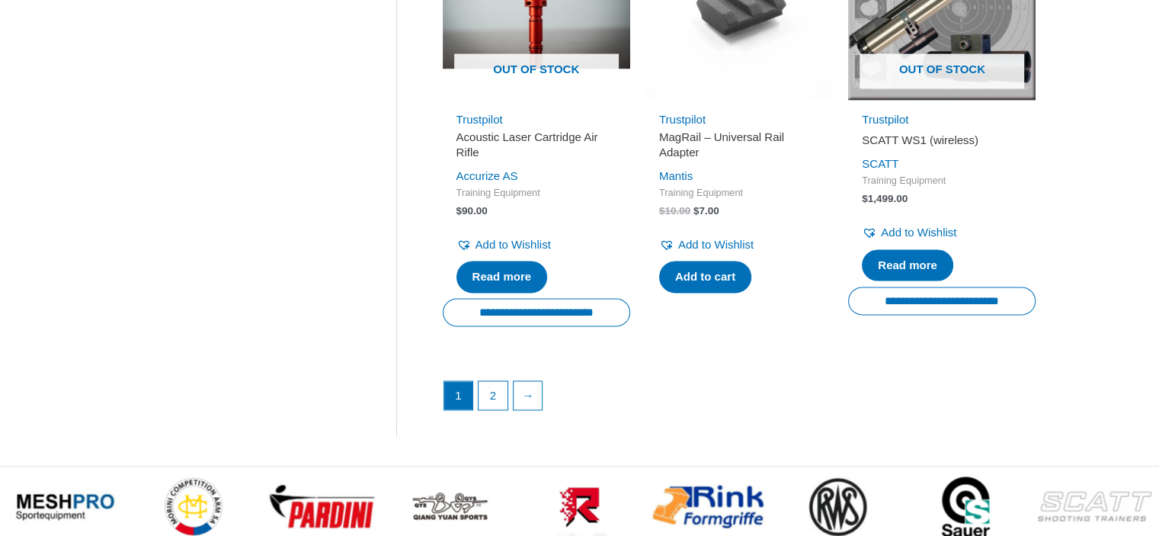
scroll to position [2162, 0]
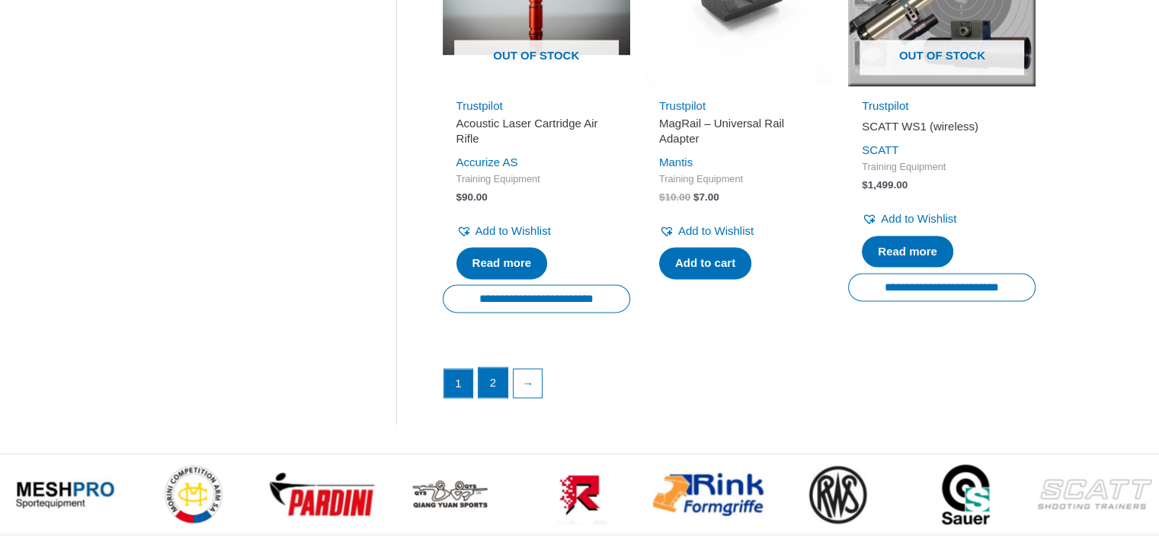
click at [491, 396] on link "2" at bounding box center [493, 382] width 29 height 30
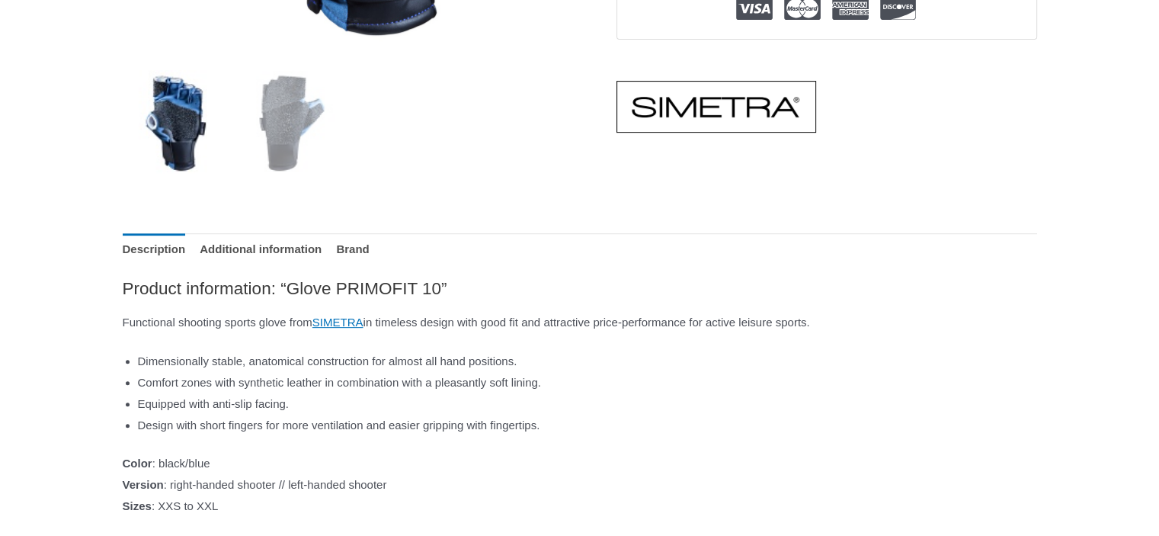
scroll to position [609, 0]
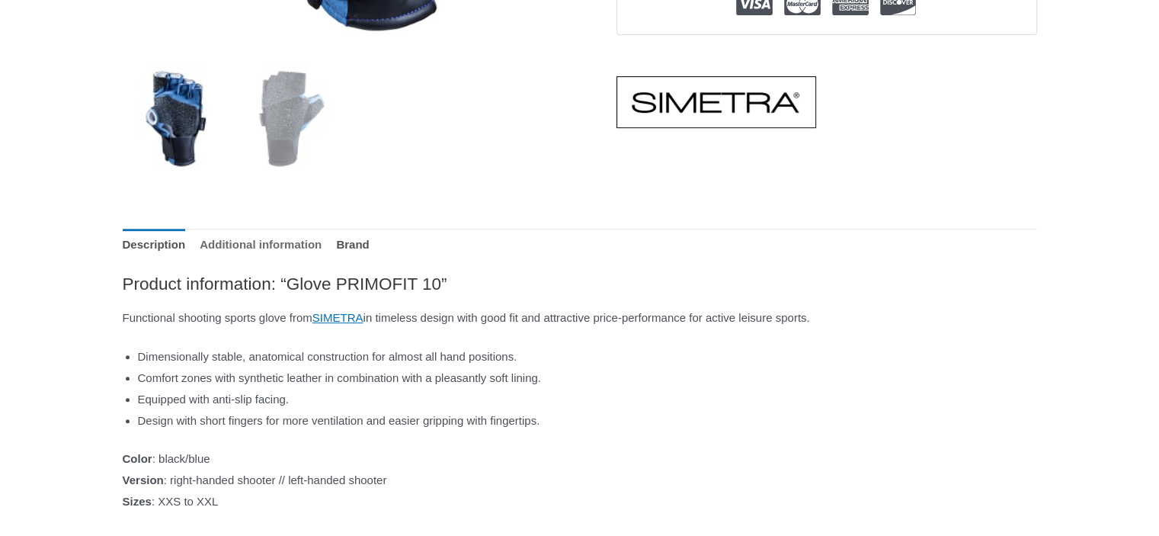
click at [311, 243] on link "Additional information" at bounding box center [261, 245] width 122 height 33
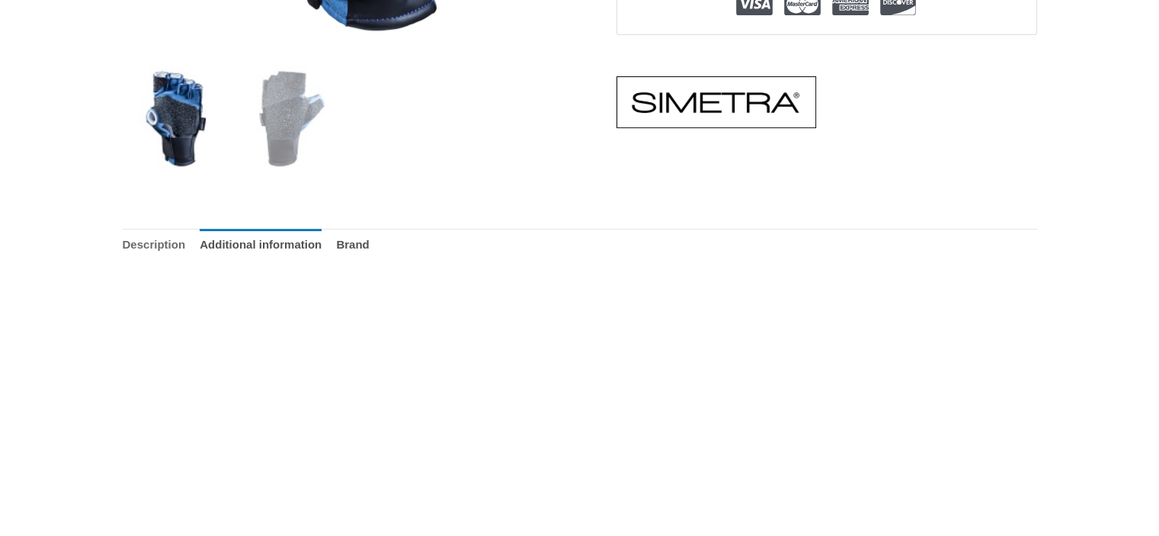
click at [165, 243] on link "Description" at bounding box center [154, 245] width 63 height 33
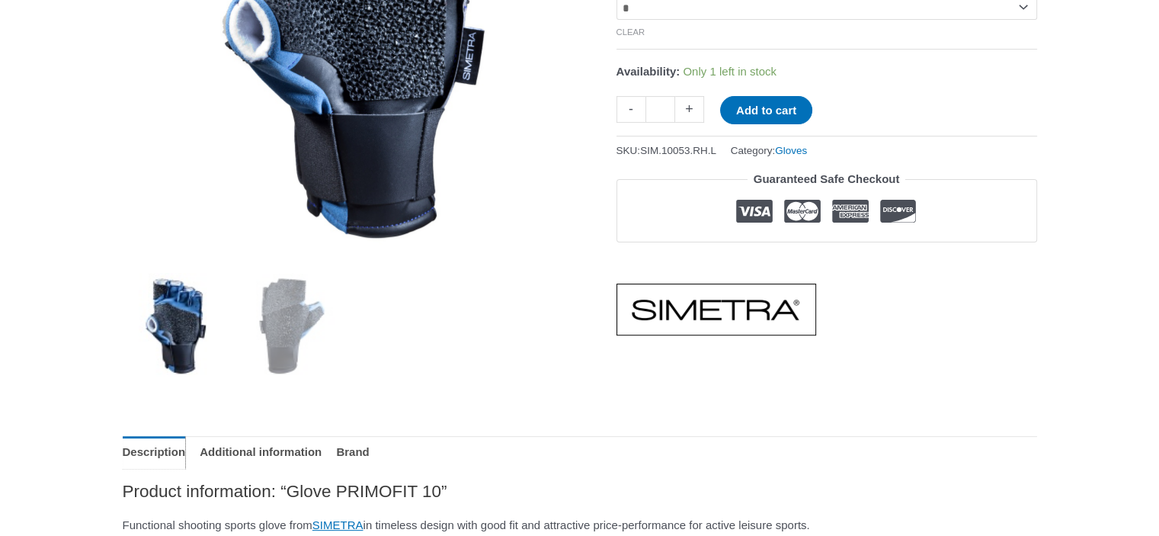
scroll to position [232, 0]
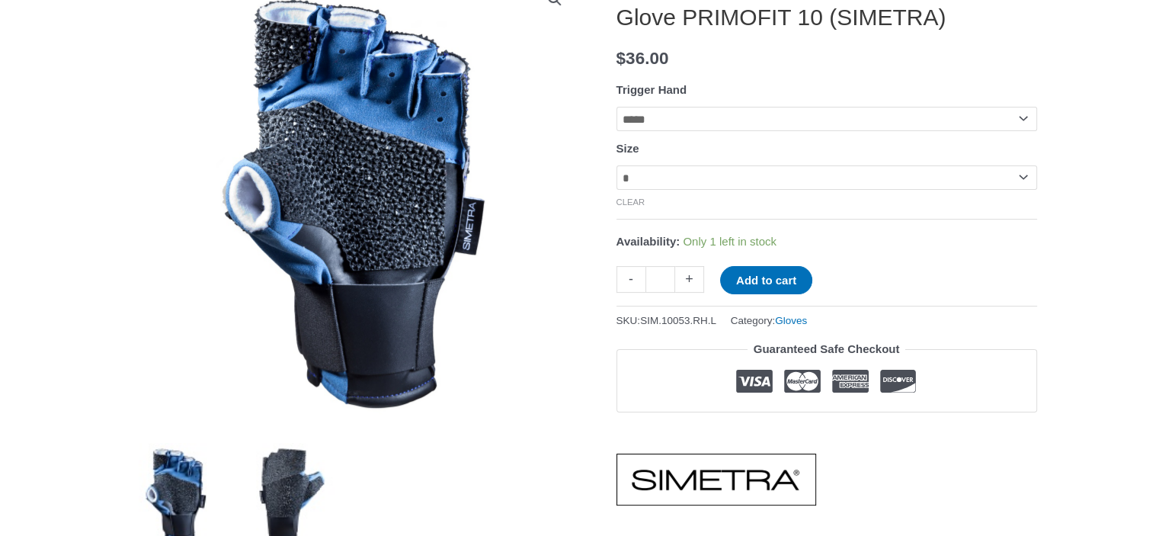
click at [287, 491] on img at bounding box center [292, 496] width 106 height 106
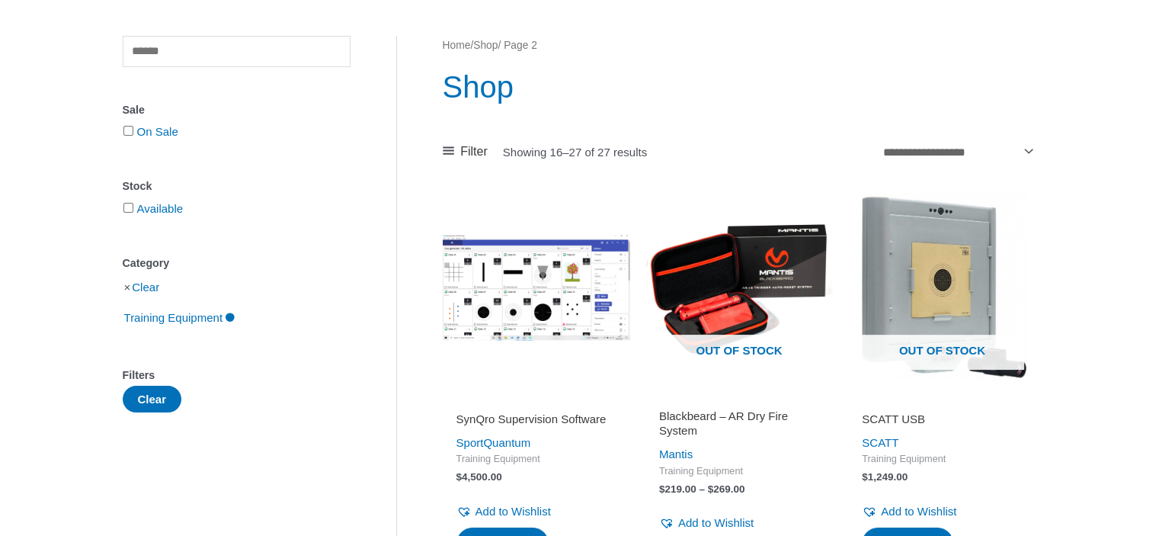
scroll to position [43, 0]
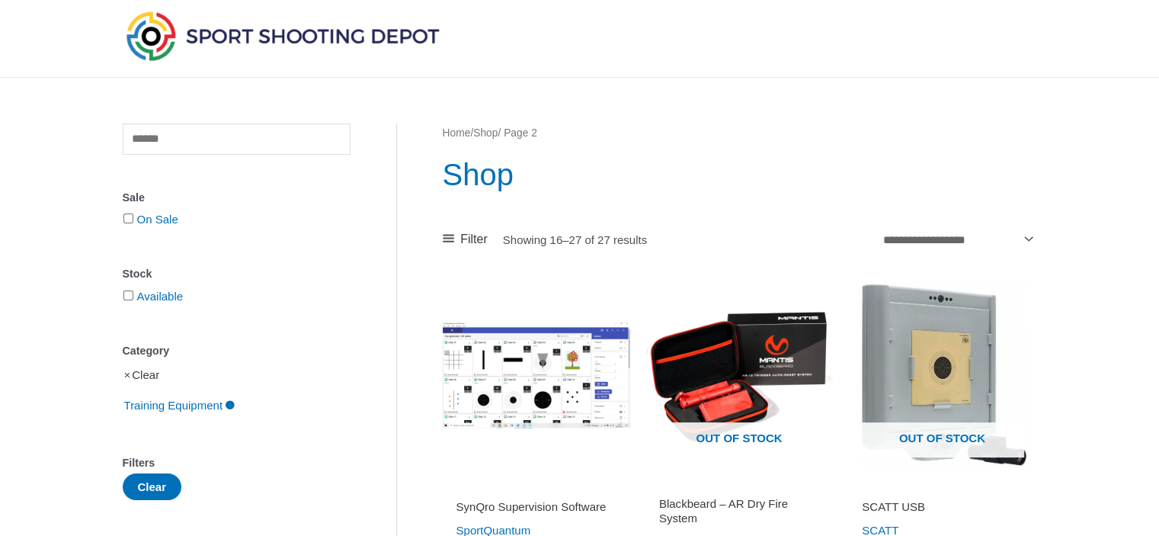
click at [155, 377] on link "Clear" at bounding box center [145, 374] width 27 height 13
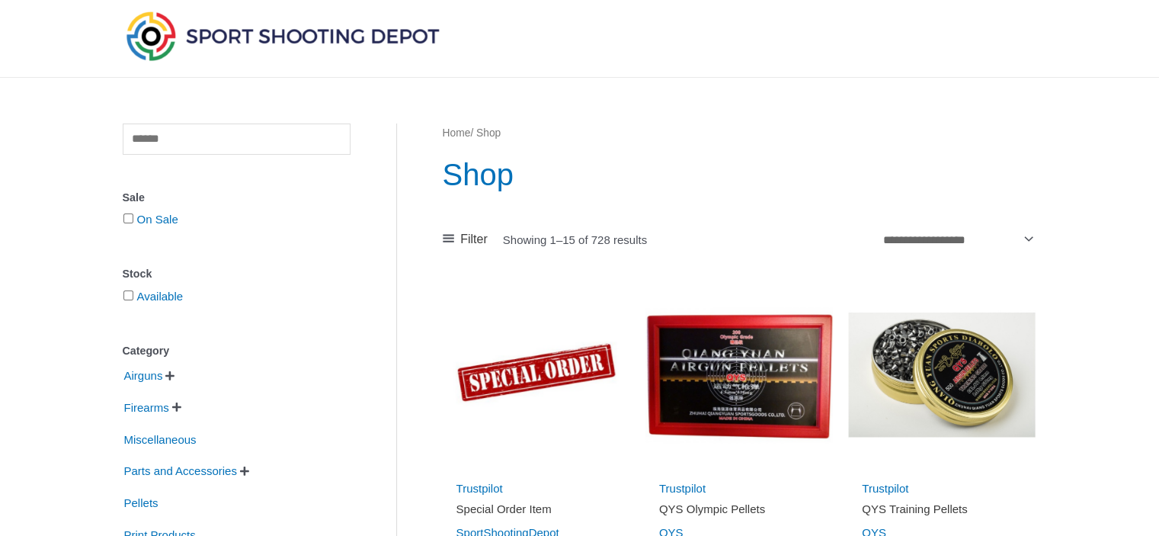
click at [174, 377] on span "" at bounding box center [169, 375] width 9 height 11
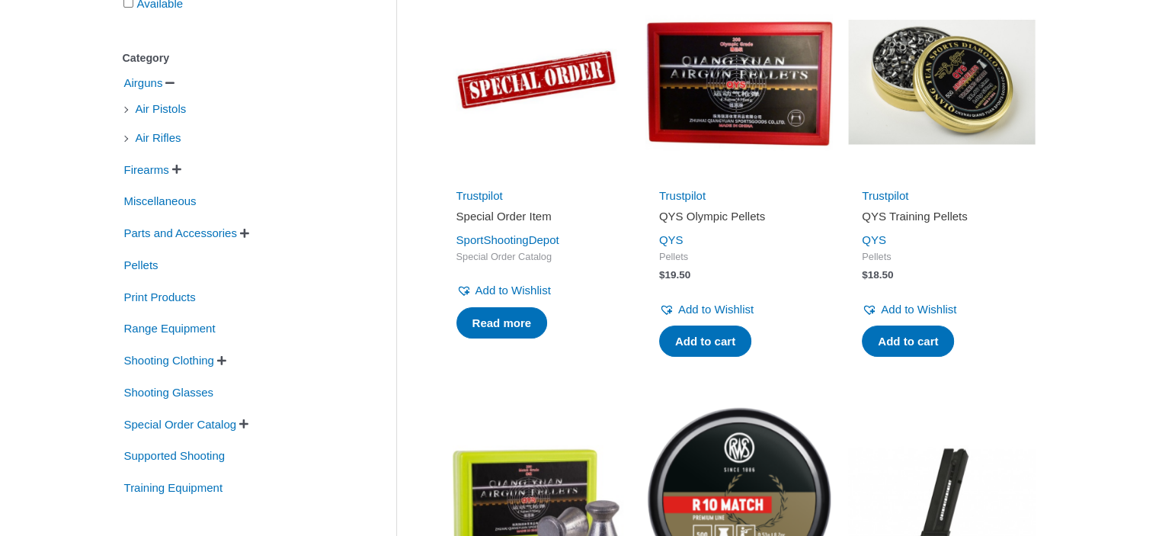
scroll to position [329, 0]
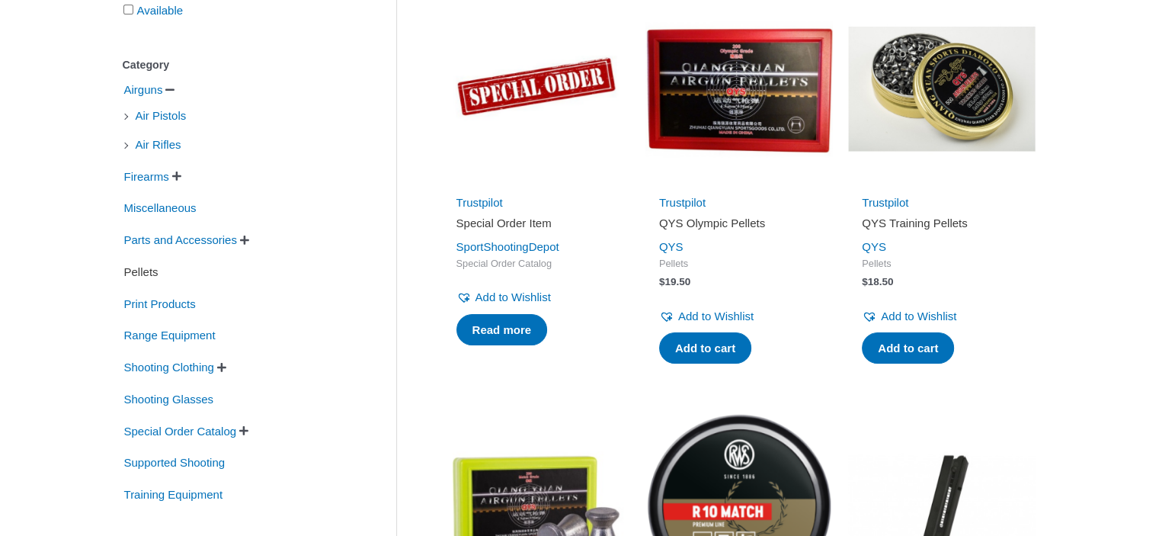
click at [140, 267] on span "Pellets" at bounding box center [141, 272] width 37 height 26
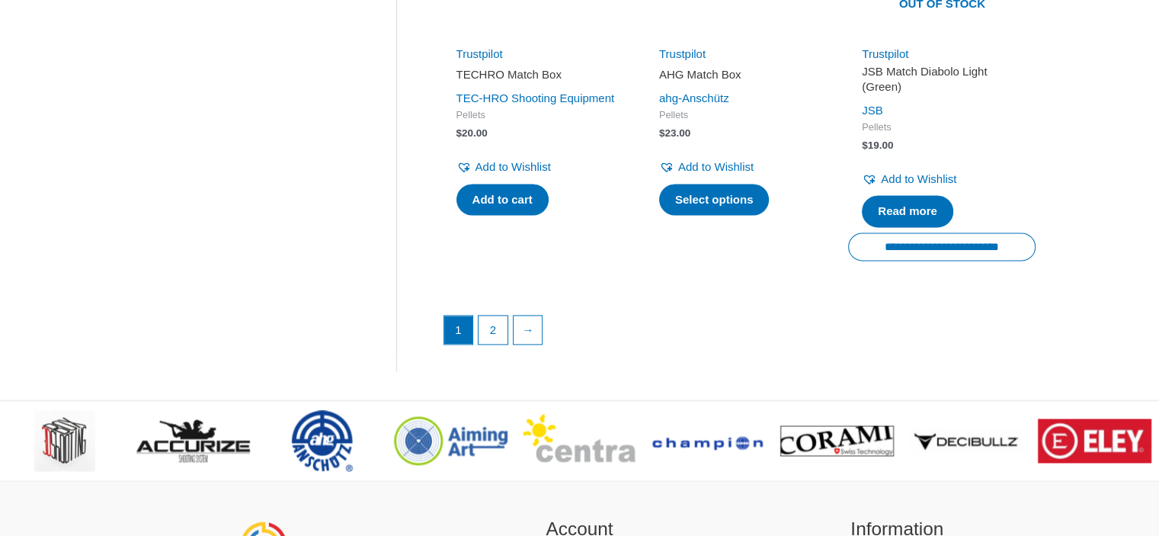
scroll to position [2227, 0]
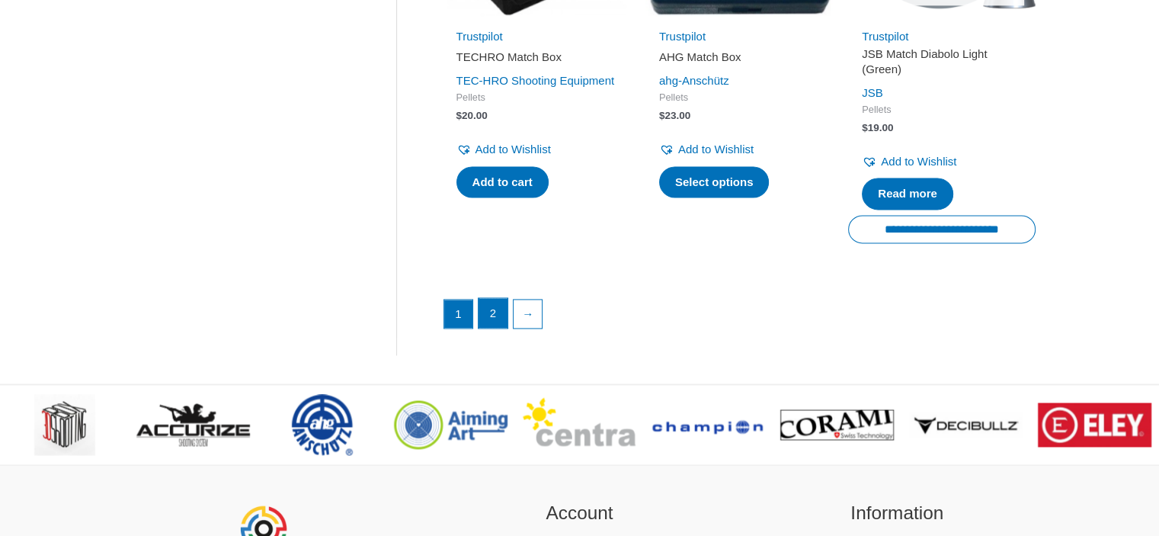
click at [498, 310] on link "2" at bounding box center [493, 313] width 29 height 30
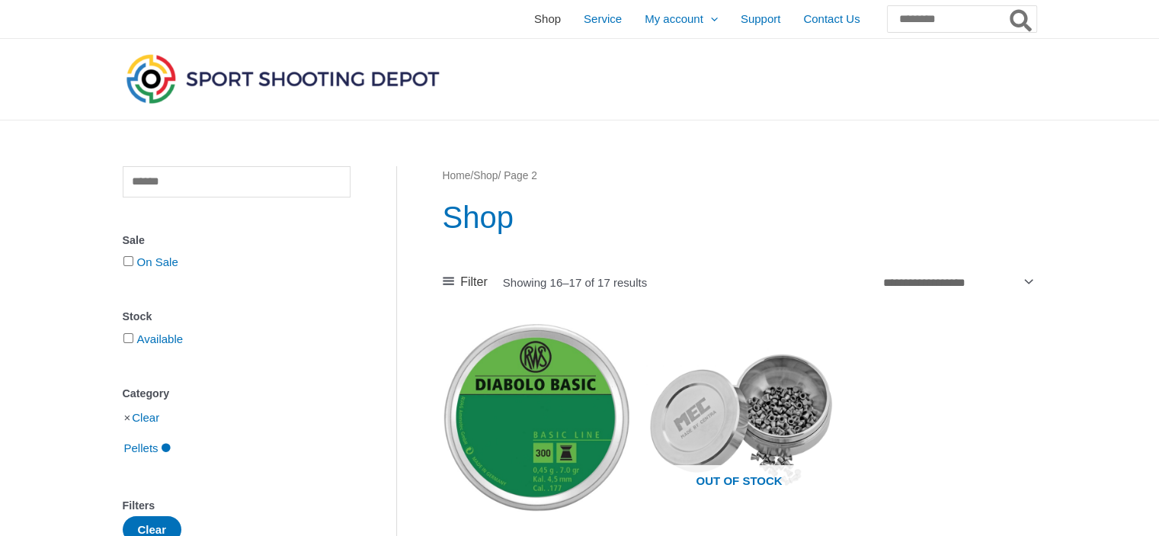
click at [534, 23] on span "Shop" at bounding box center [547, 19] width 27 height 38
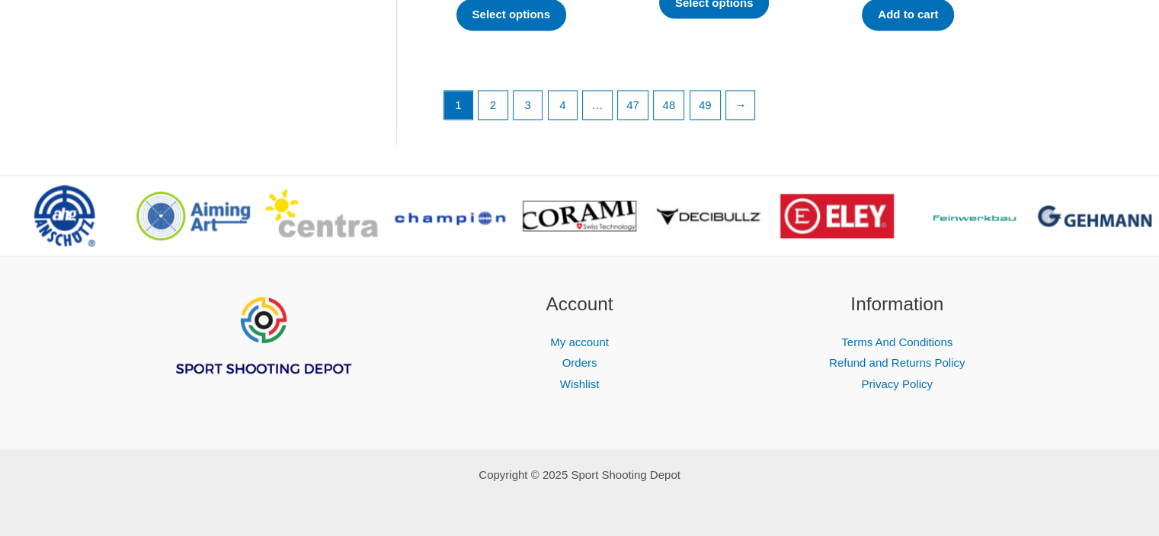
scroll to position [2369, 0]
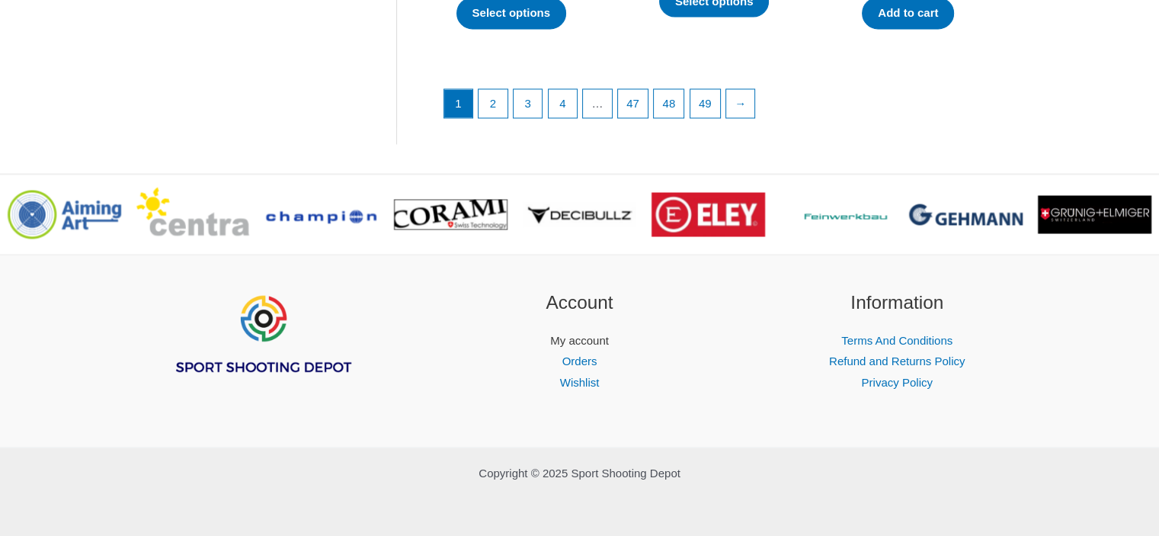
click at [572, 338] on link "My account" at bounding box center [579, 340] width 59 height 13
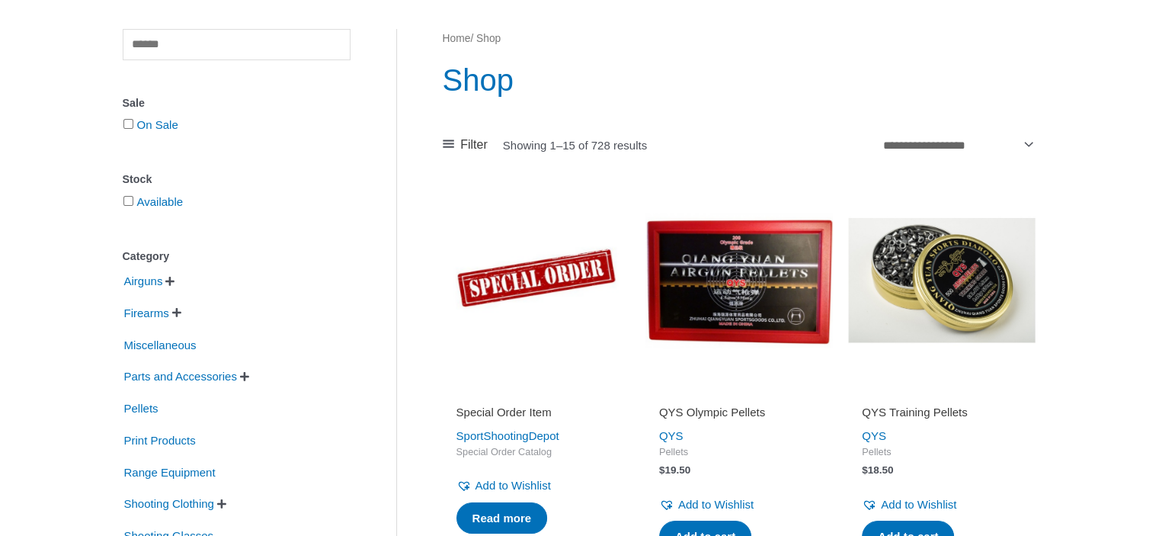
scroll to position [137, 0]
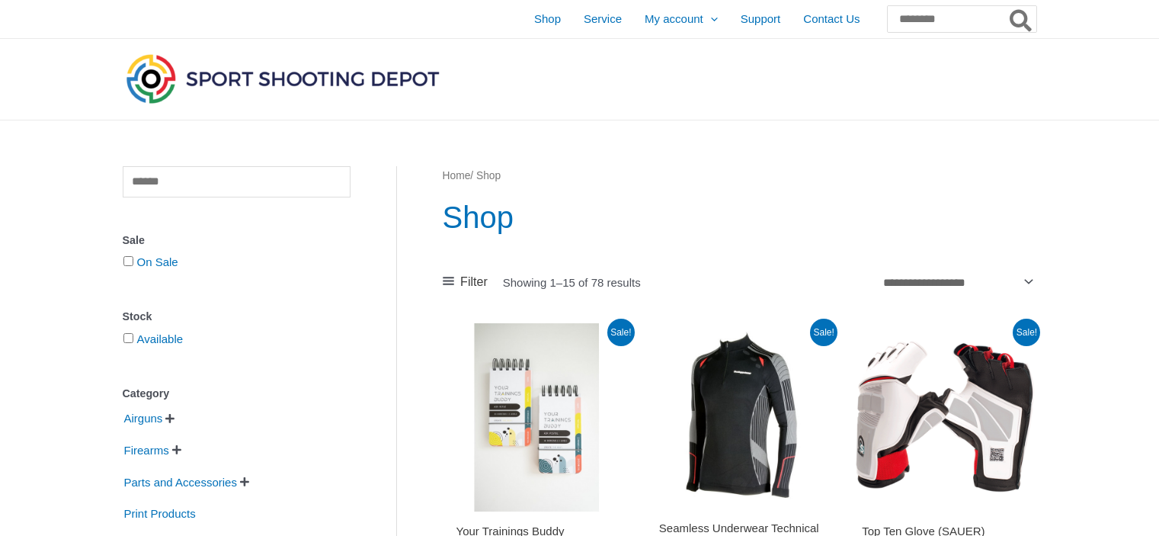
scroll to position [2299, 0]
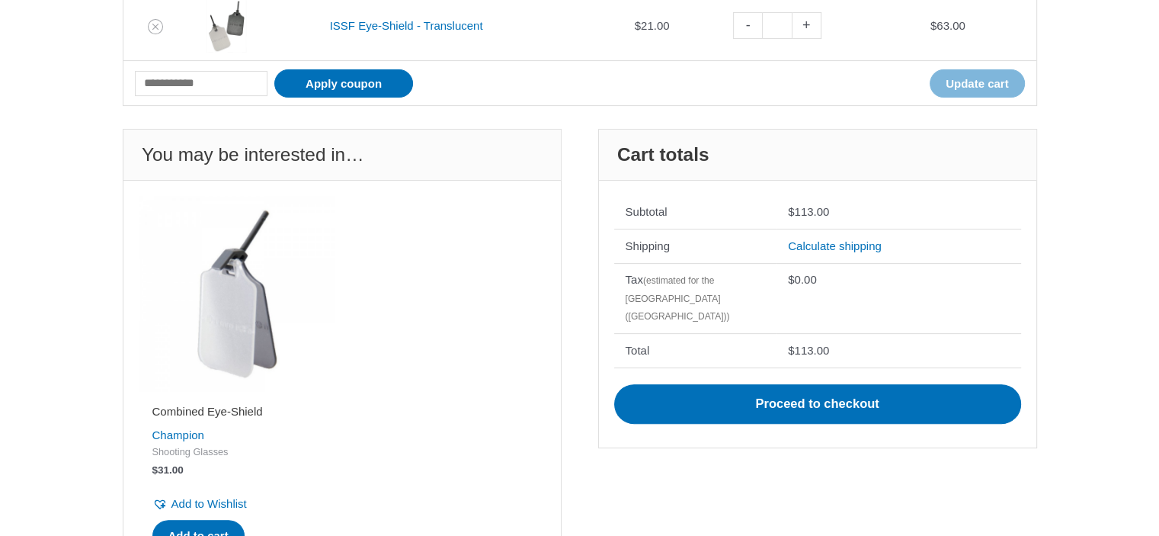
scroll to position [421, 0]
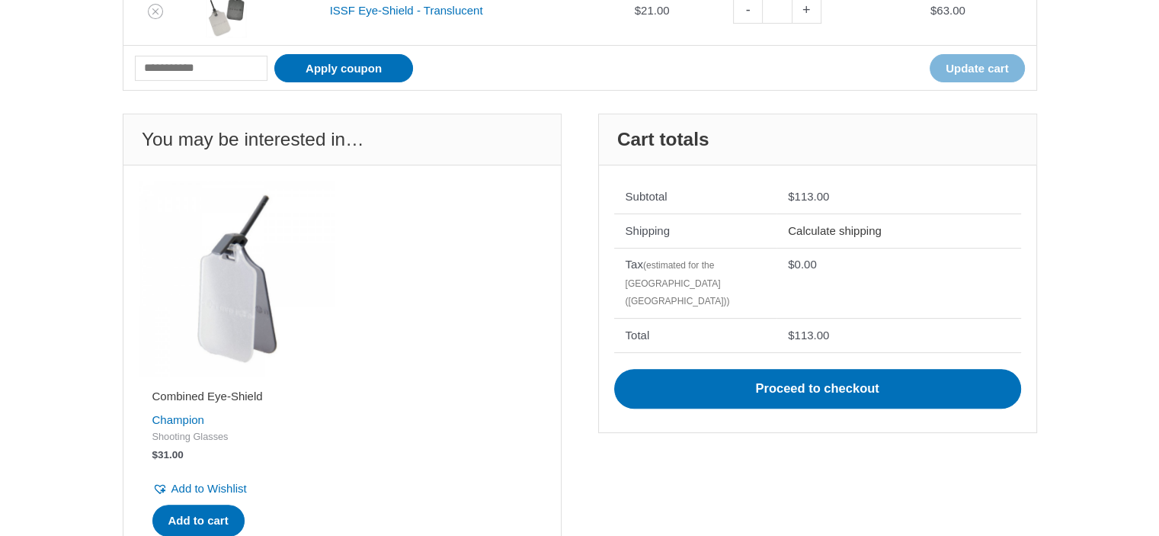
click at [846, 228] on link "Calculate shipping" at bounding box center [835, 230] width 94 height 13
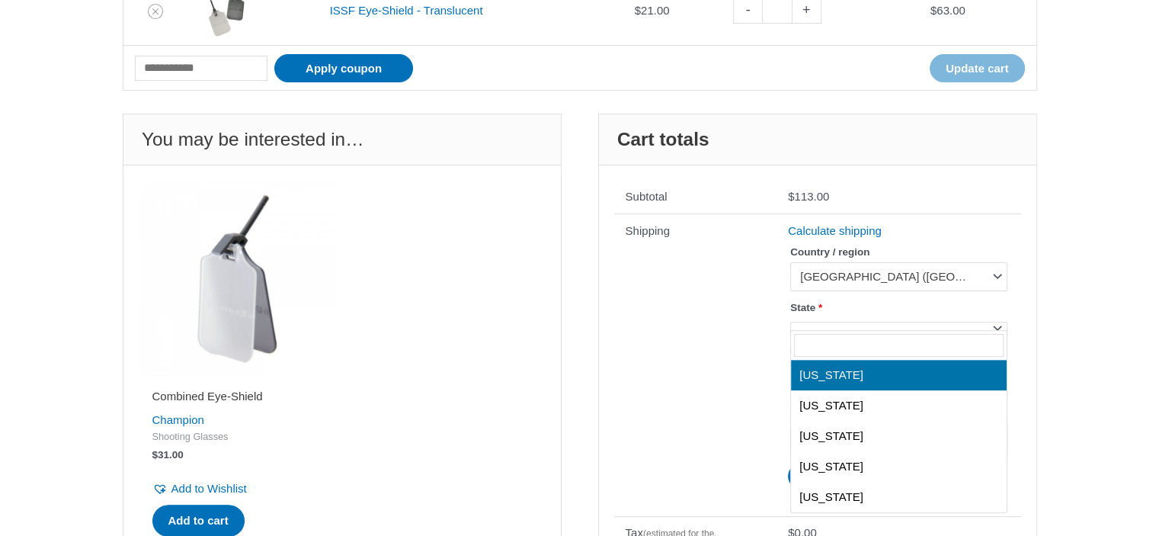
click at [997, 326] on span at bounding box center [997, 327] width 20 height 20
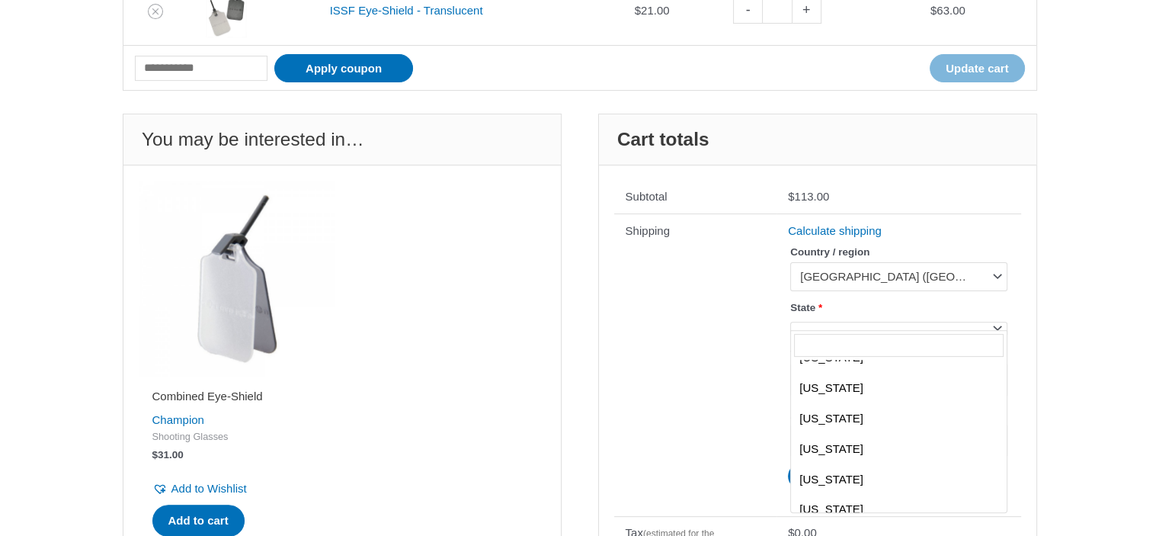
scroll to position [636, 0]
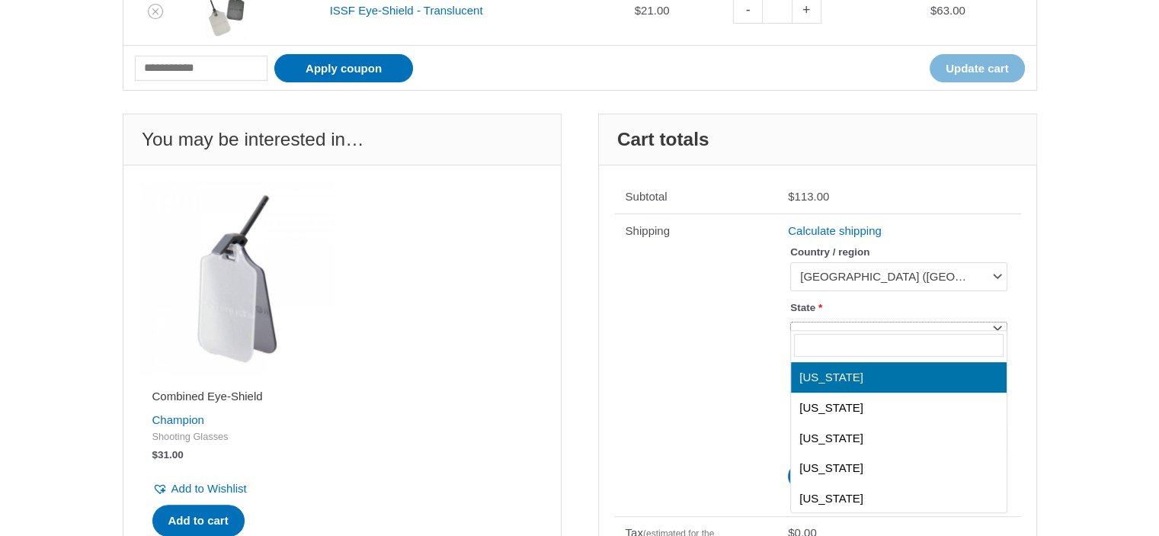
select select "**"
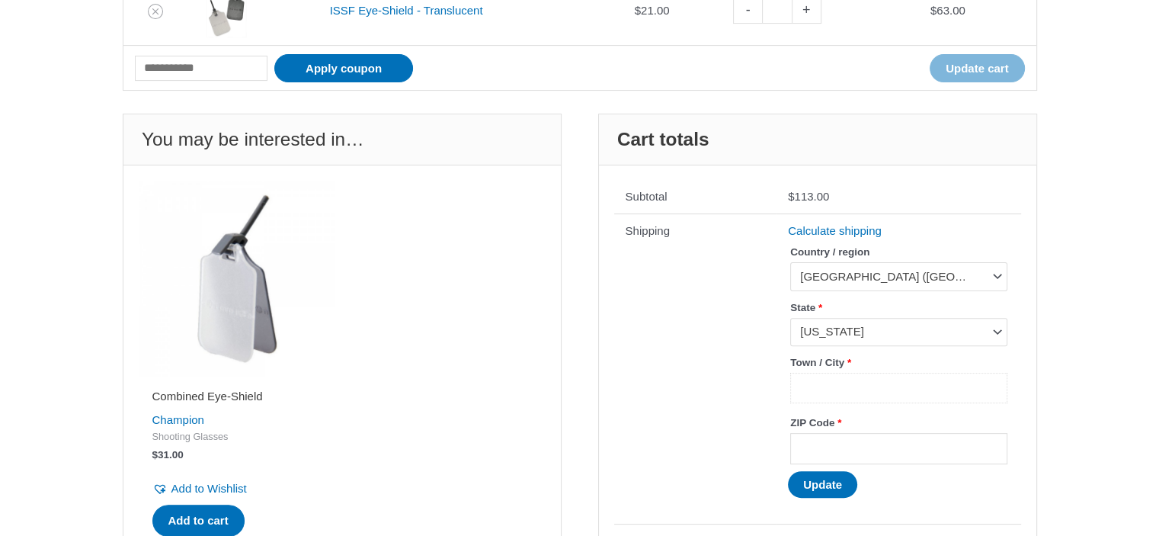
click at [829, 382] on input "Town / City *" at bounding box center [898, 388] width 216 height 31
type input "*********"
click at [842, 441] on input "ZIP Code *" at bounding box center [898, 448] width 216 height 31
type input "*****"
click at [823, 487] on button "Update" at bounding box center [822, 484] width 69 height 27
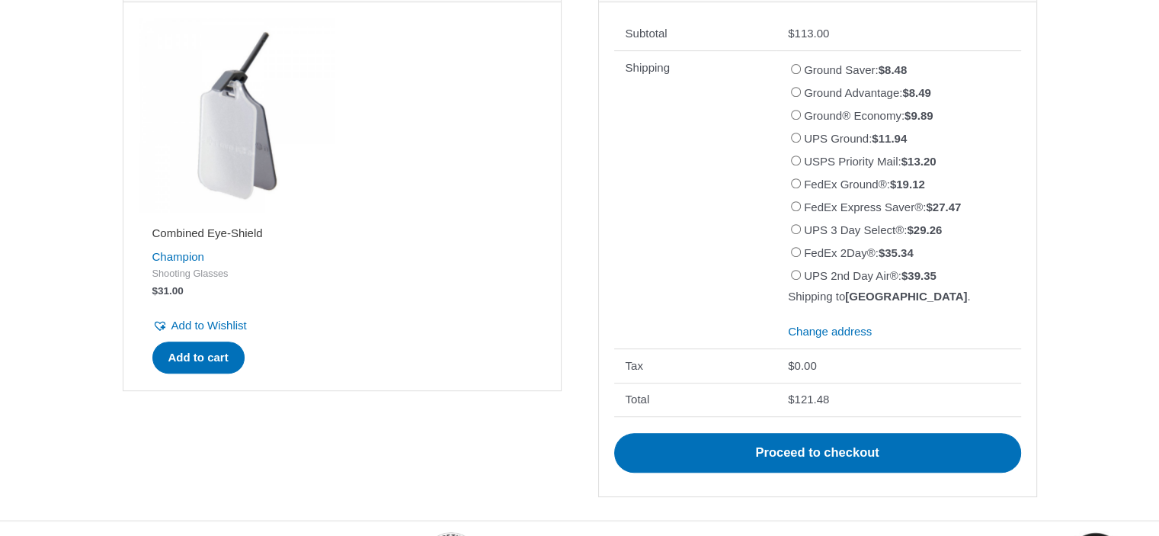
scroll to position [668, 0]
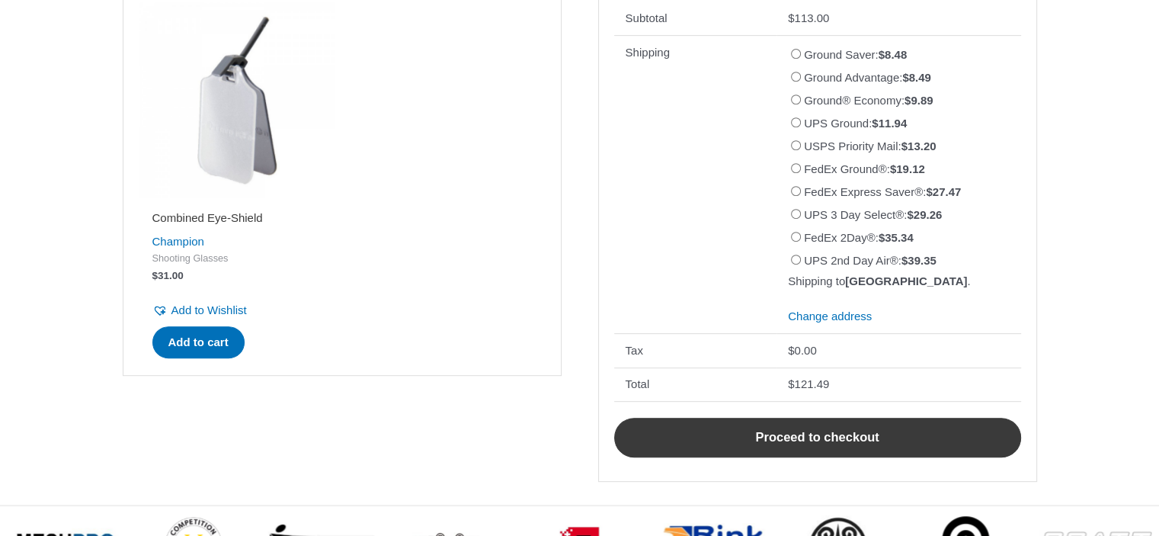
click at [817, 432] on link "Proceed to checkout" at bounding box center [817, 438] width 407 height 40
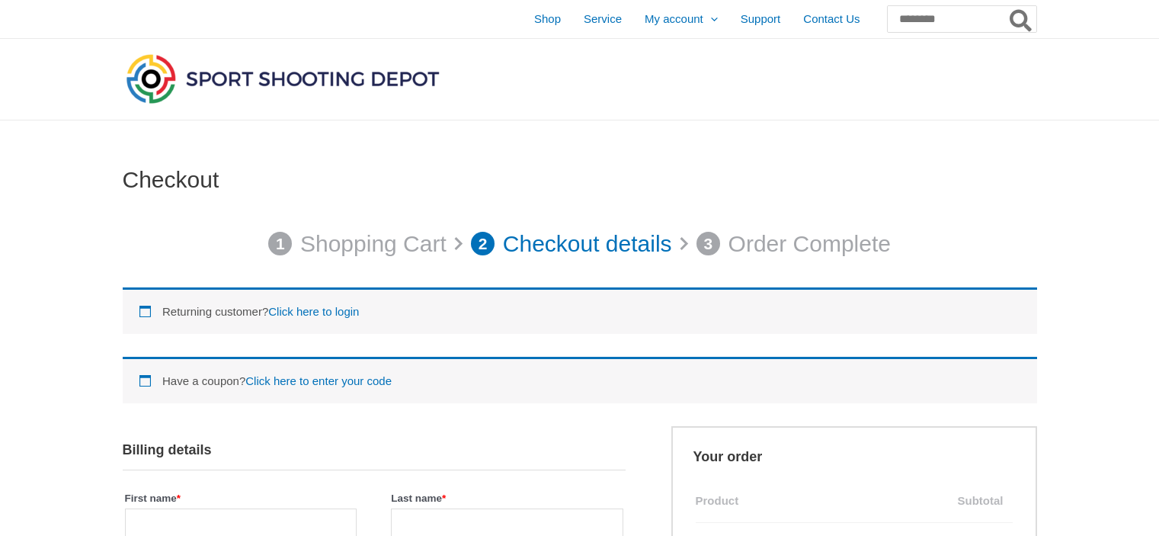
select select "**"
click at [1092, 61] on div at bounding box center [579, 80] width 1159 height 82
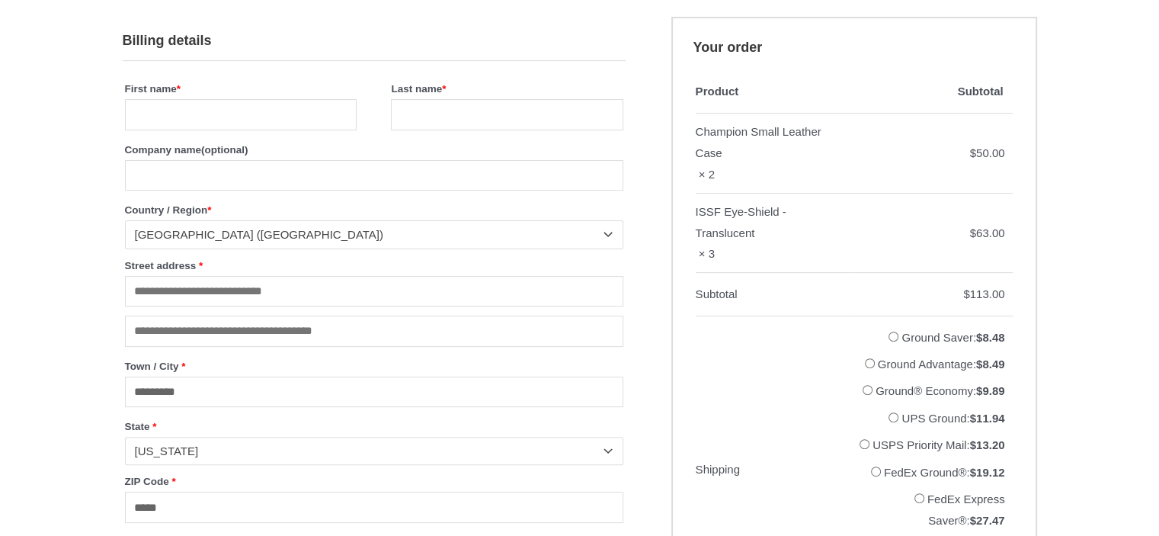
scroll to position [415, 0]
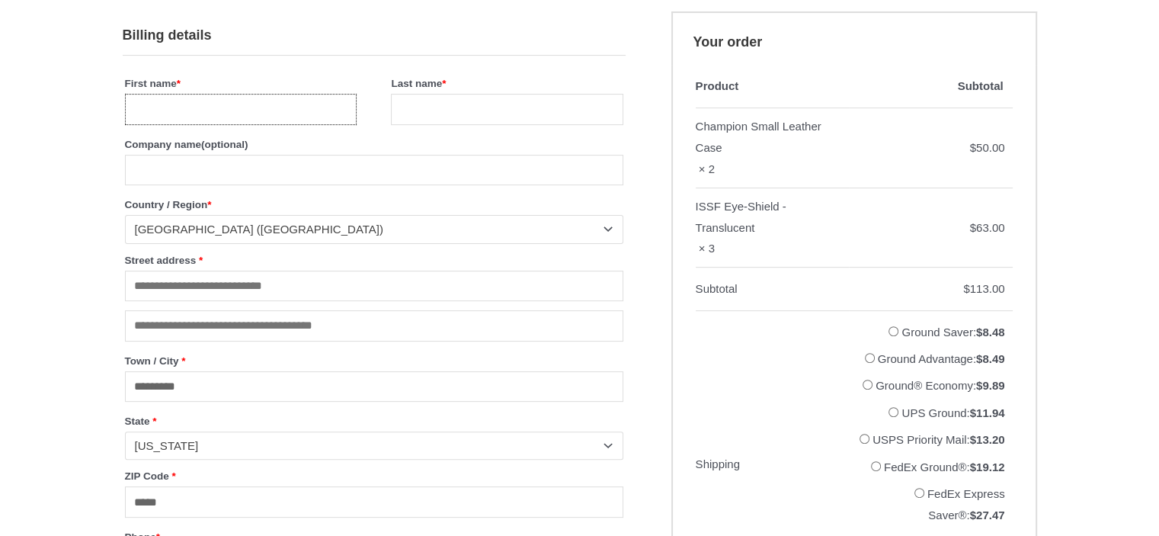
click at [149, 111] on input "First name *" at bounding box center [241, 109] width 232 height 31
type input "*******"
type input "*****"
type input "**********"
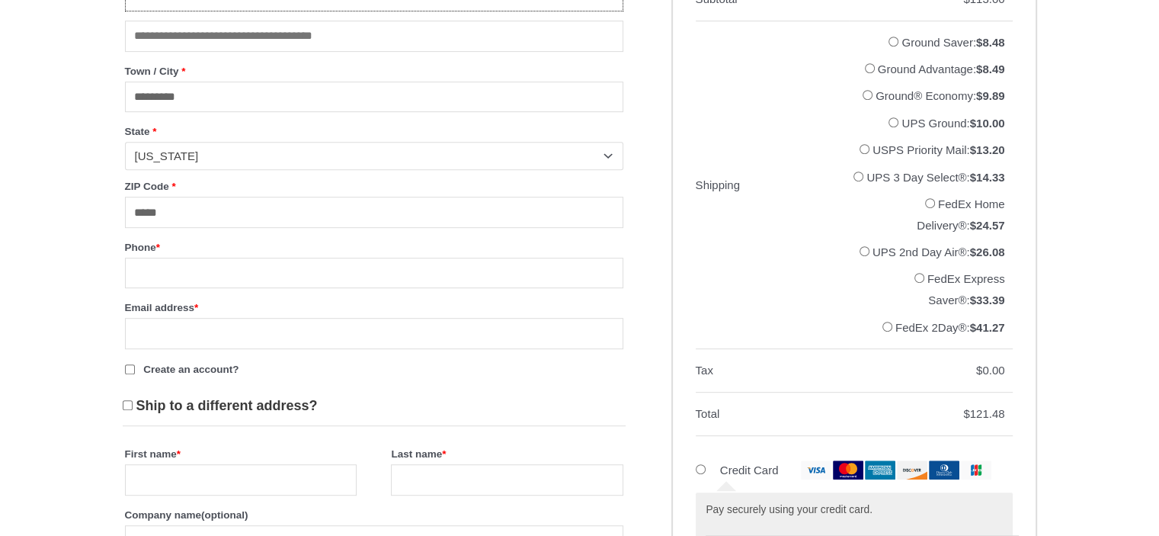
scroll to position [720, 0]
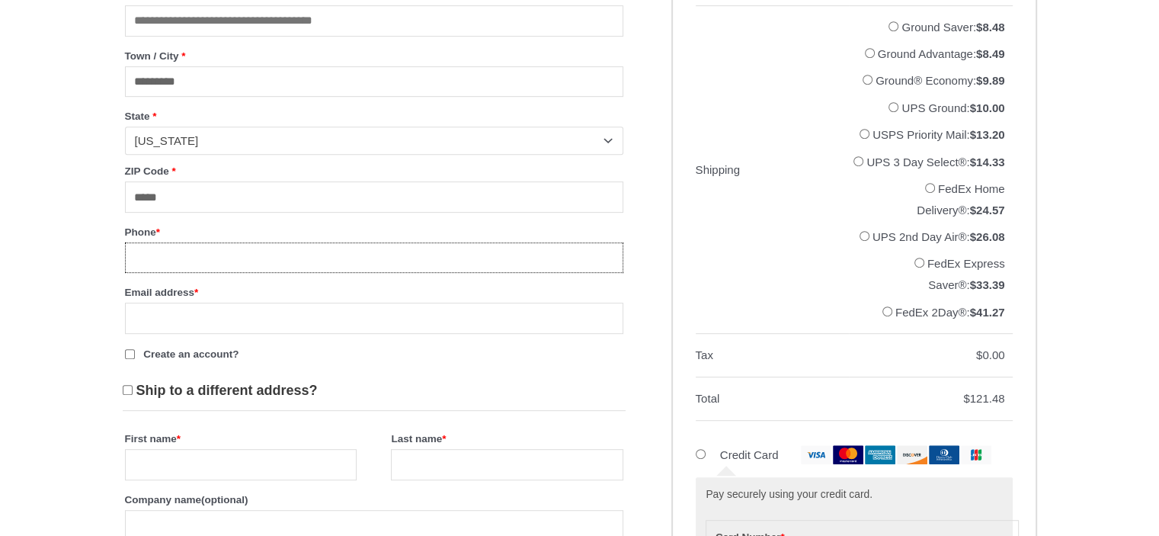
click at [139, 272] on input "Phone *" at bounding box center [374, 257] width 499 height 31
type input "**********"
click at [145, 316] on input "Email address *" at bounding box center [374, 318] width 499 height 31
type input "**********"
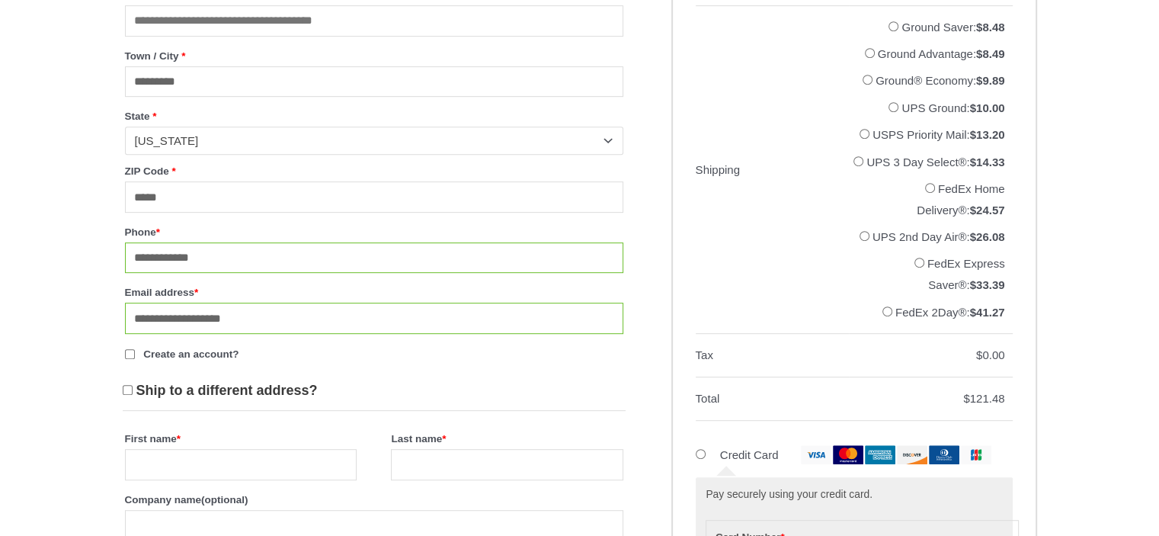
click at [456, 359] on p "Create an account?" at bounding box center [374, 354] width 503 height 26
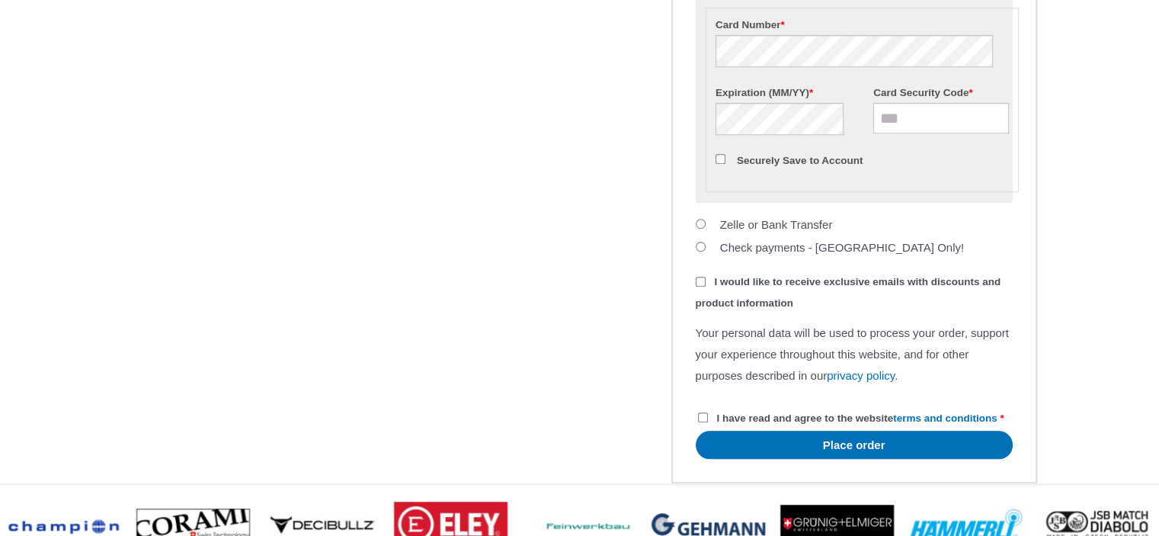
scroll to position [1256, 0]
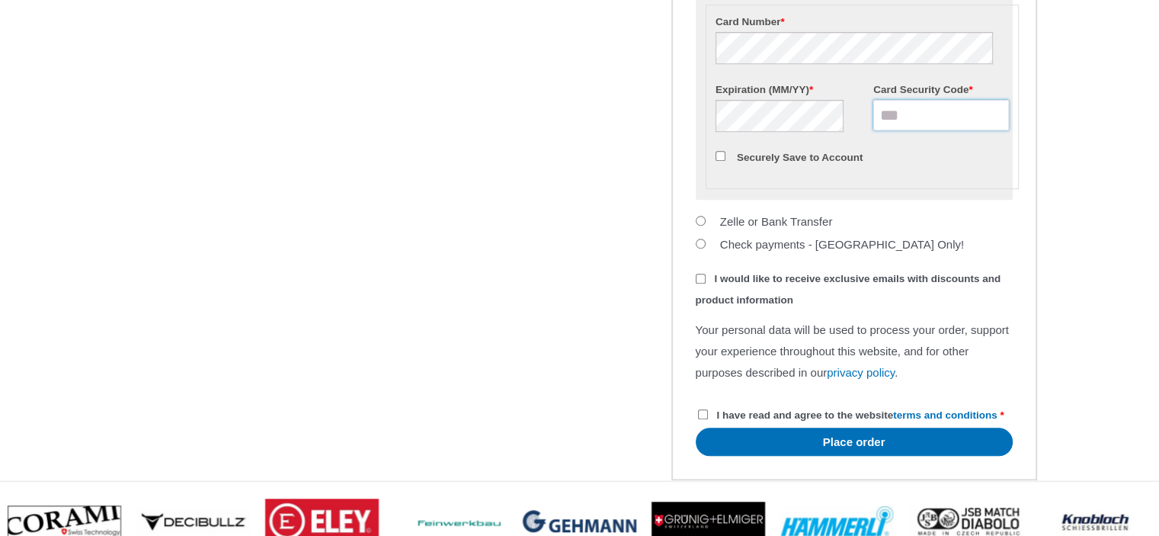
type input "***"
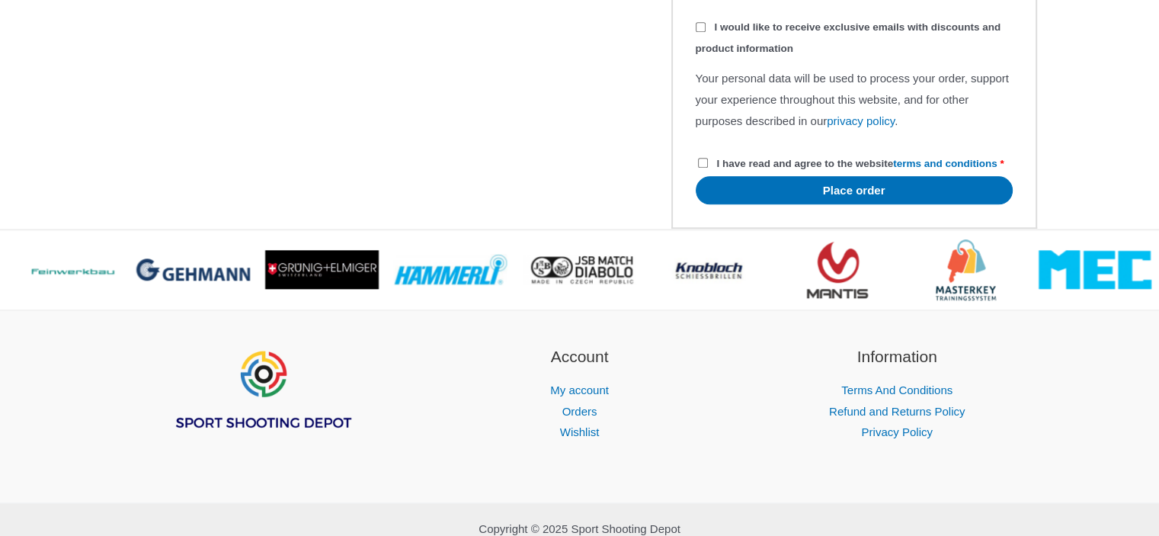
scroll to position [1511, 0]
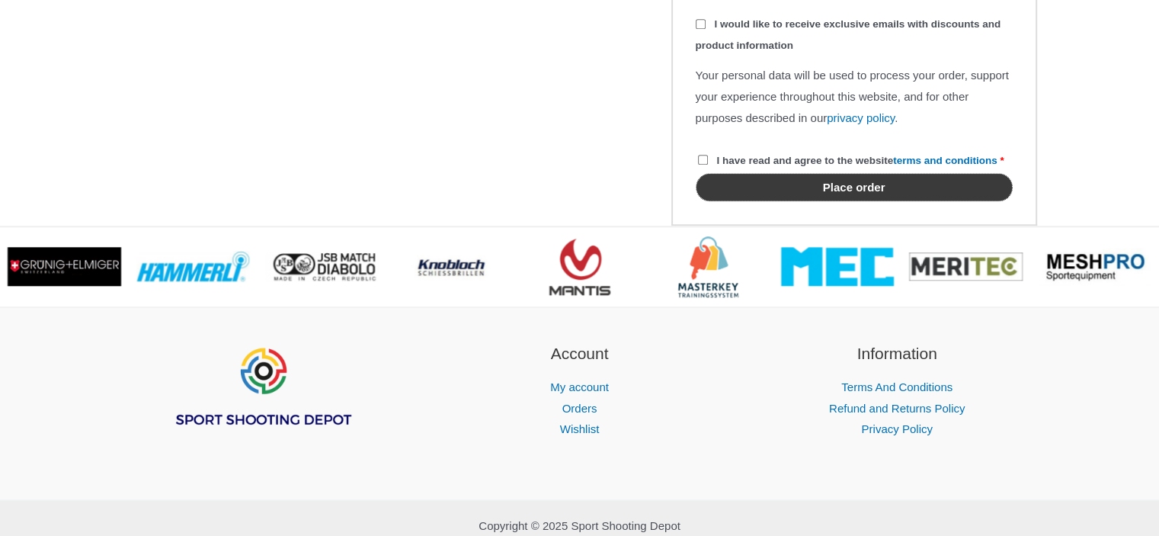
click at [842, 201] on button "Place order" at bounding box center [854, 187] width 317 height 28
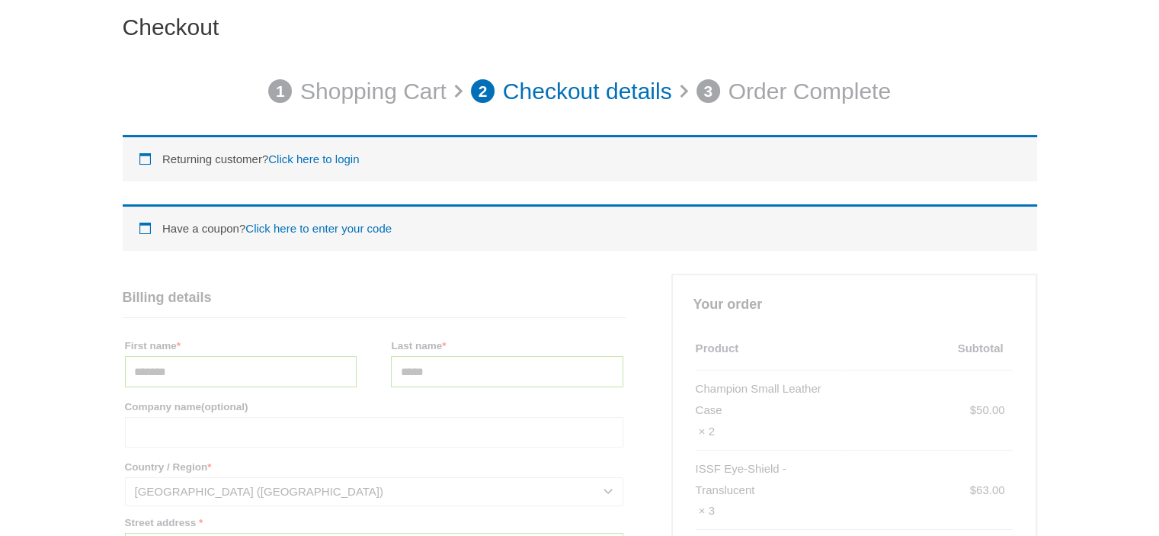
scroll to position [123, 0]
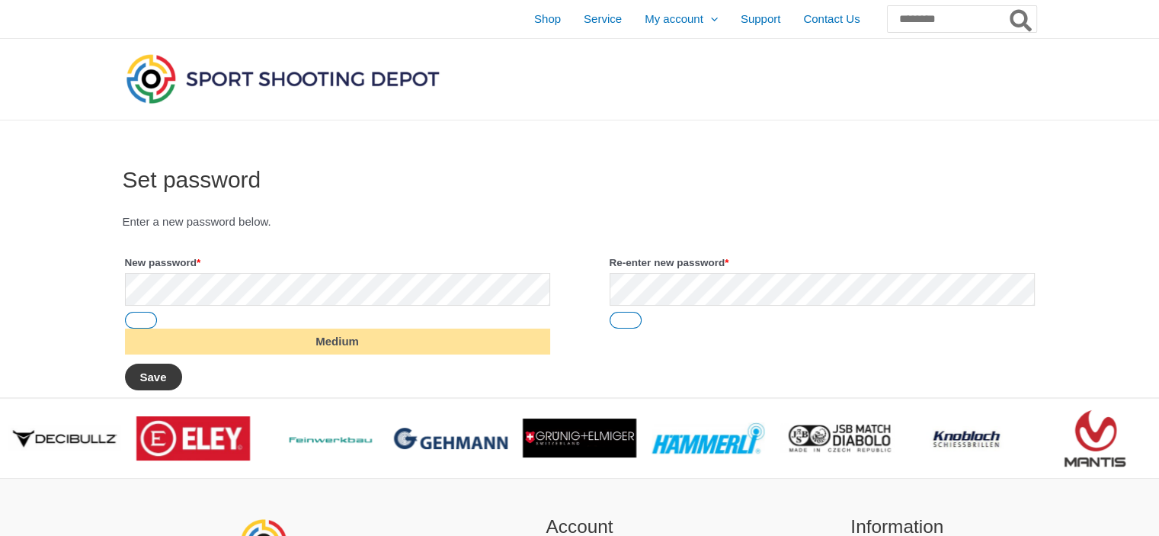
click at [152, 377] on button "Save" at bounding box center [153, 377] width 57 height 27
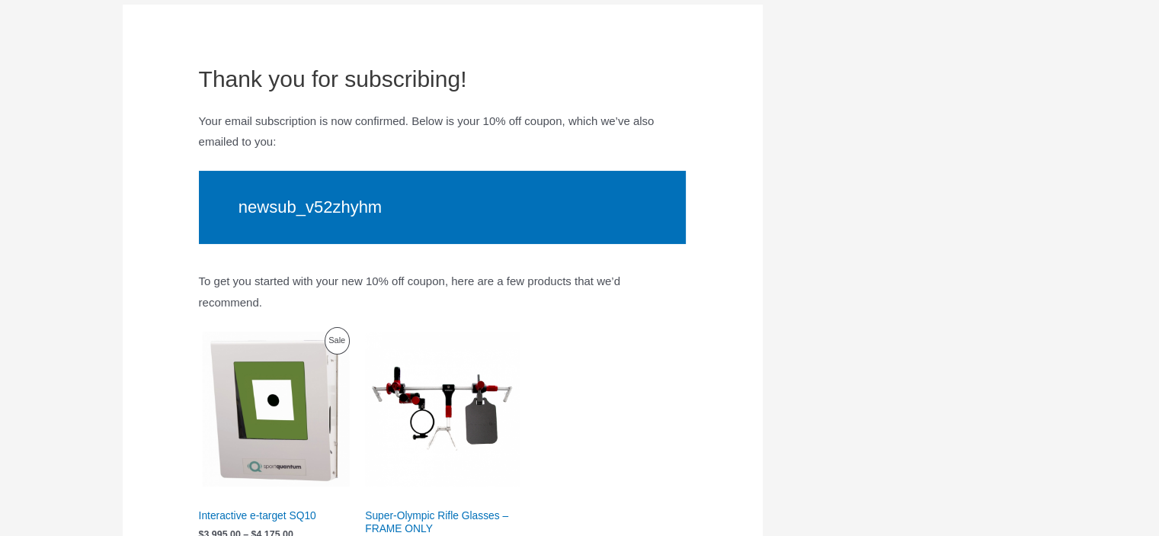
scroll to position [205, 0]
